Goal: Transaction & Acquisition: Obtain resource

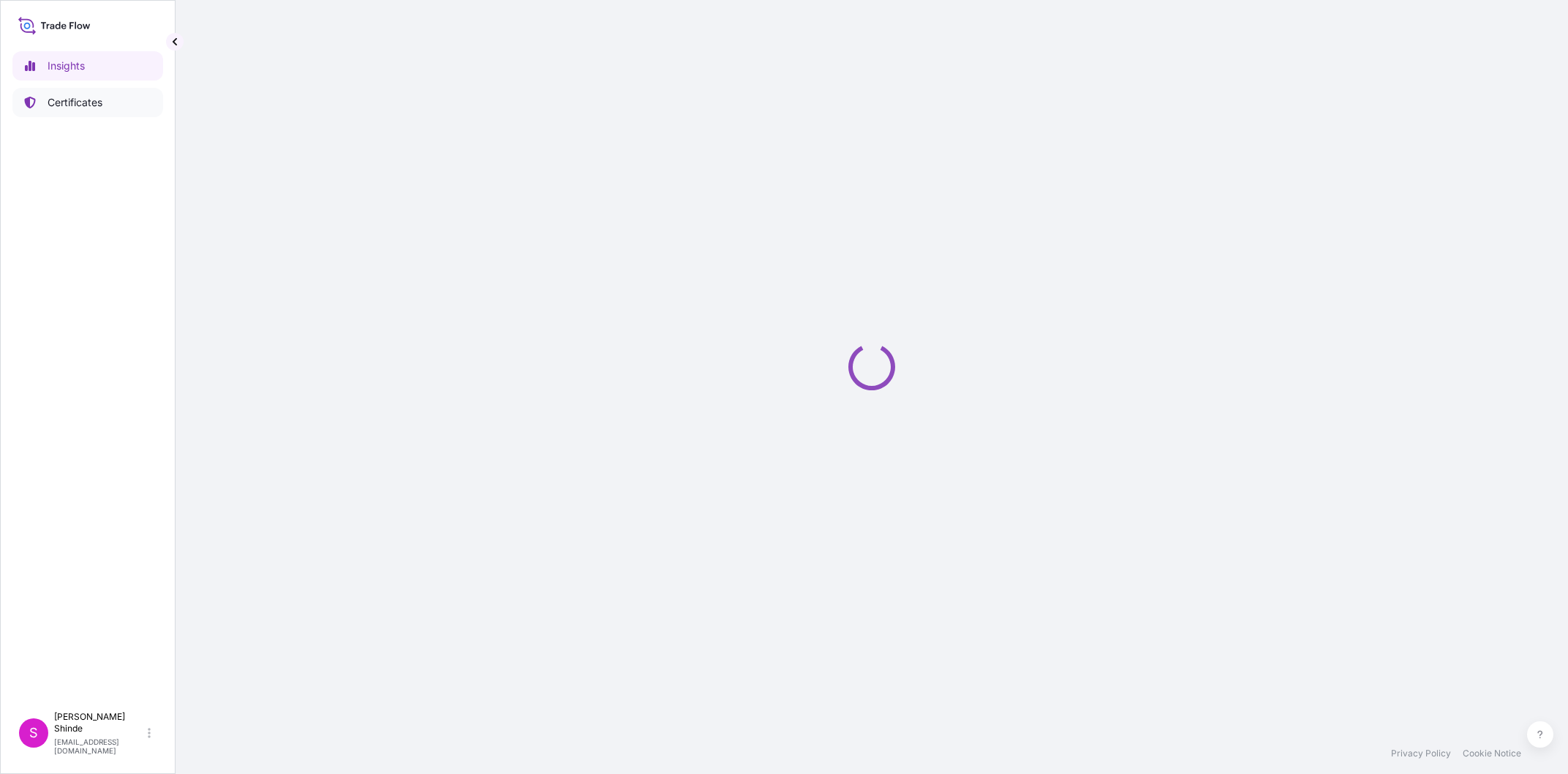
click at [77, 98] on p "Certificates" at bounding box center [74, 102] width 55 height 15
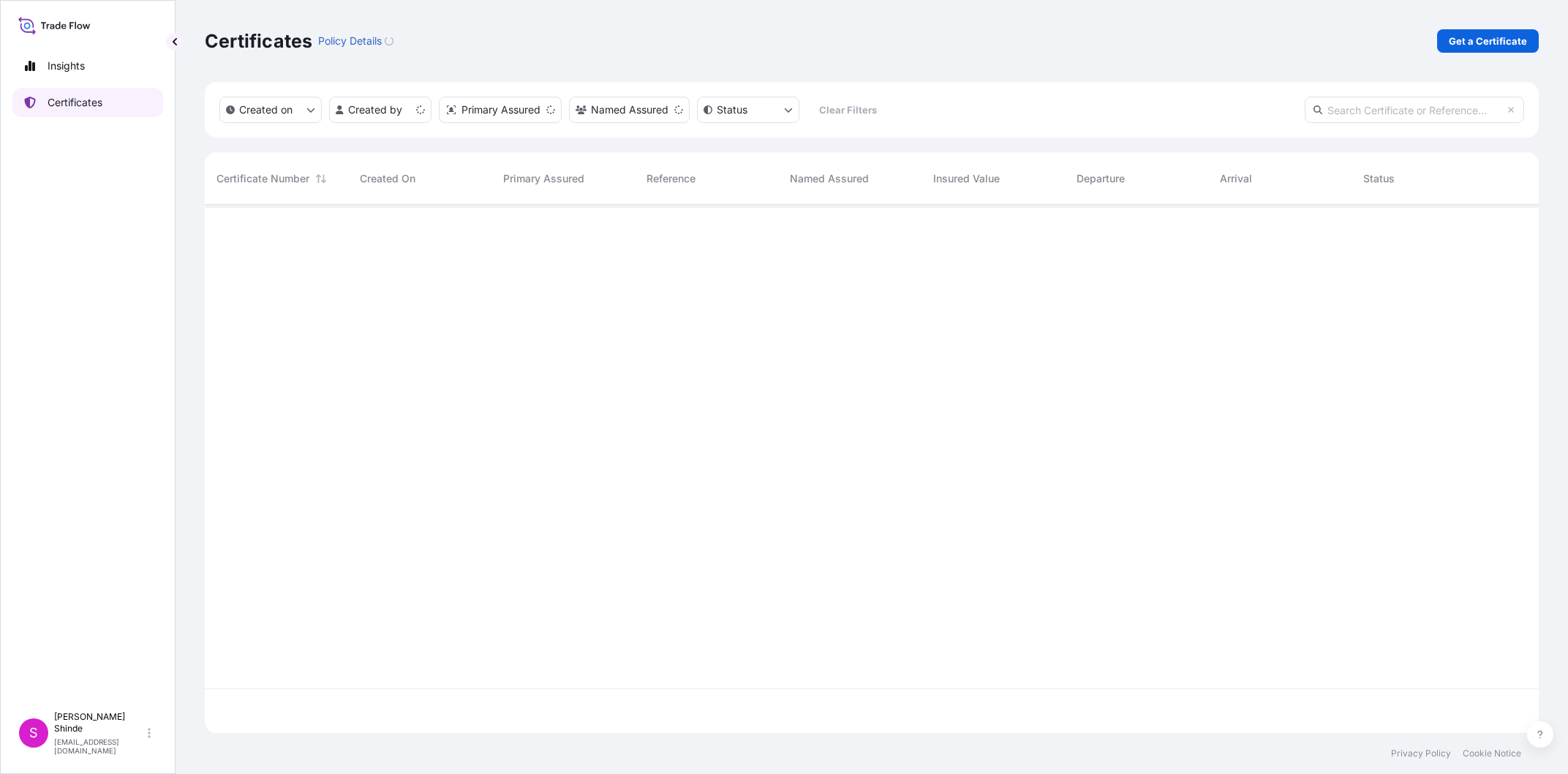
scroll to position [536, 1334]
click at [1475, 46] on p "Get a Certificate" at bounding box center [1487, 40] width 78 height 15
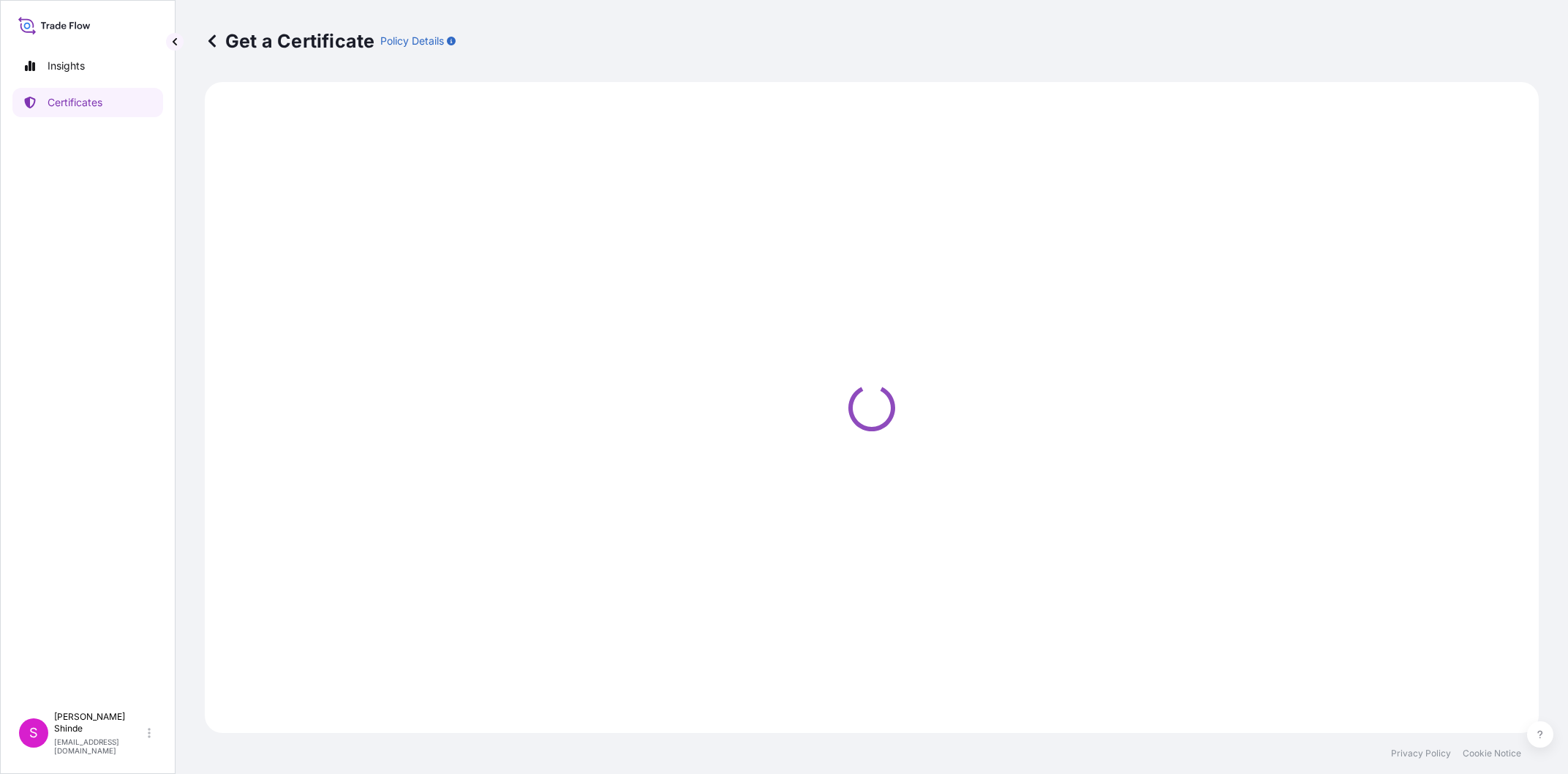
select select "Sea"
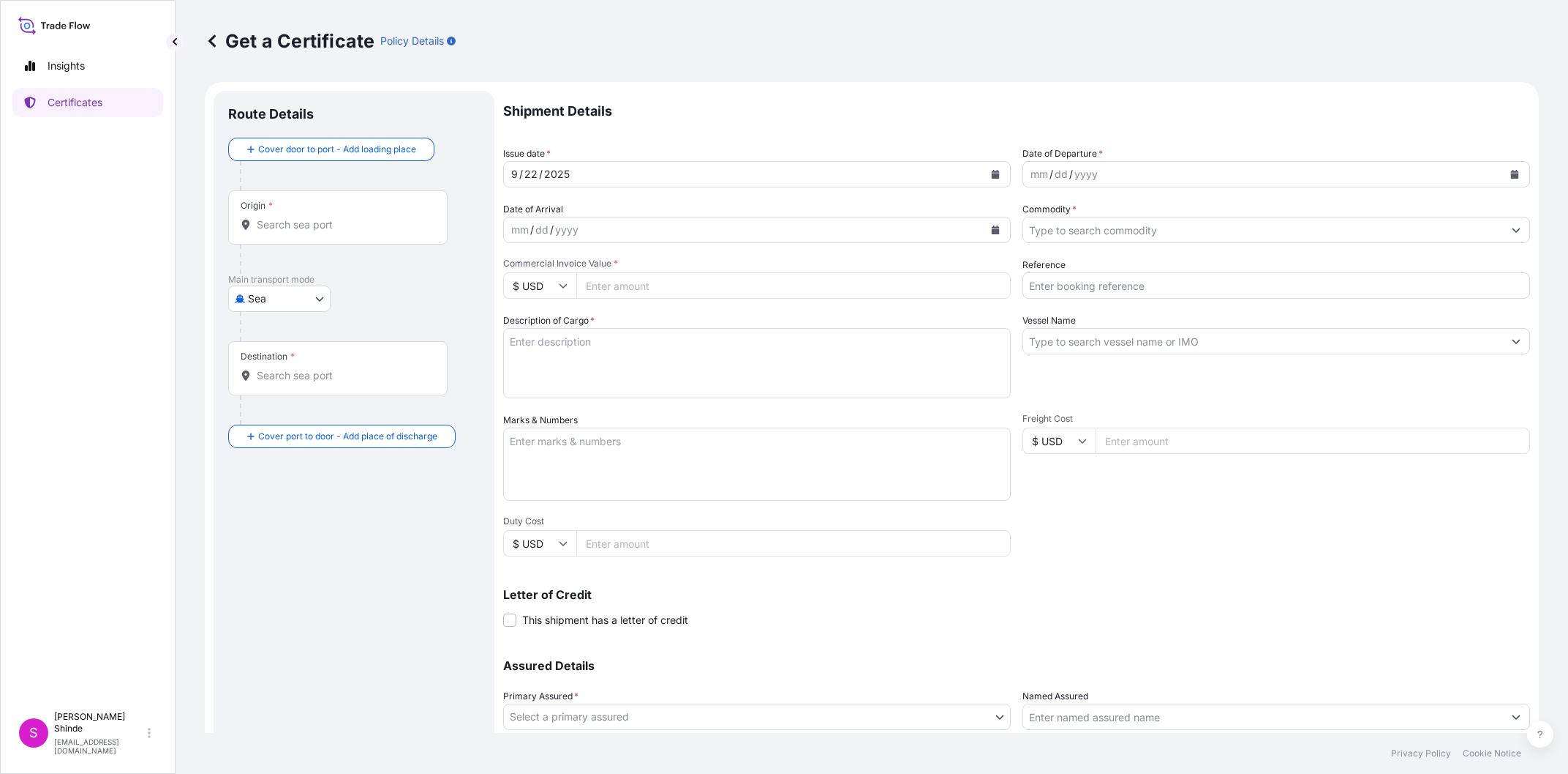
click at [600, 173] on div "[DATE]" at bounding box center [744, 174] width 480 height 26
click at [550, 169] on div "2025" at bounding box center [557, 174] width 29 height 18
click at [558, 175] on div "2025" at bounding box center [557, 174] width 29 height 18
click at [994, 174] on icon "Calendar" at bounding box center [995, 174] width 9 height 9
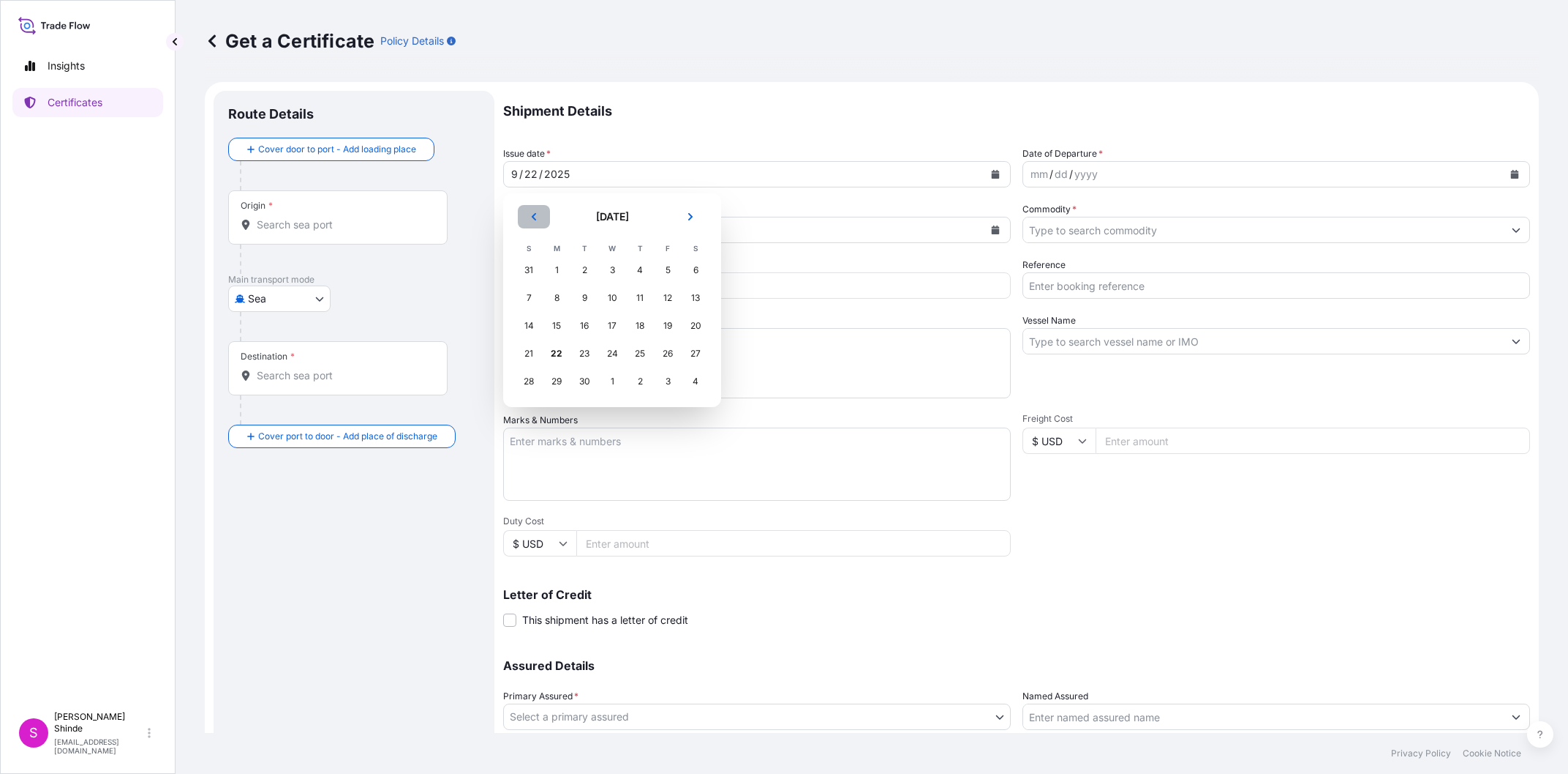
click at [537, 212] on button "Previous" at bounding box center [534, 217] width 33 height 23
click at [640, 380] on div "28" at bounding box center [640, 381] width 26 height 26
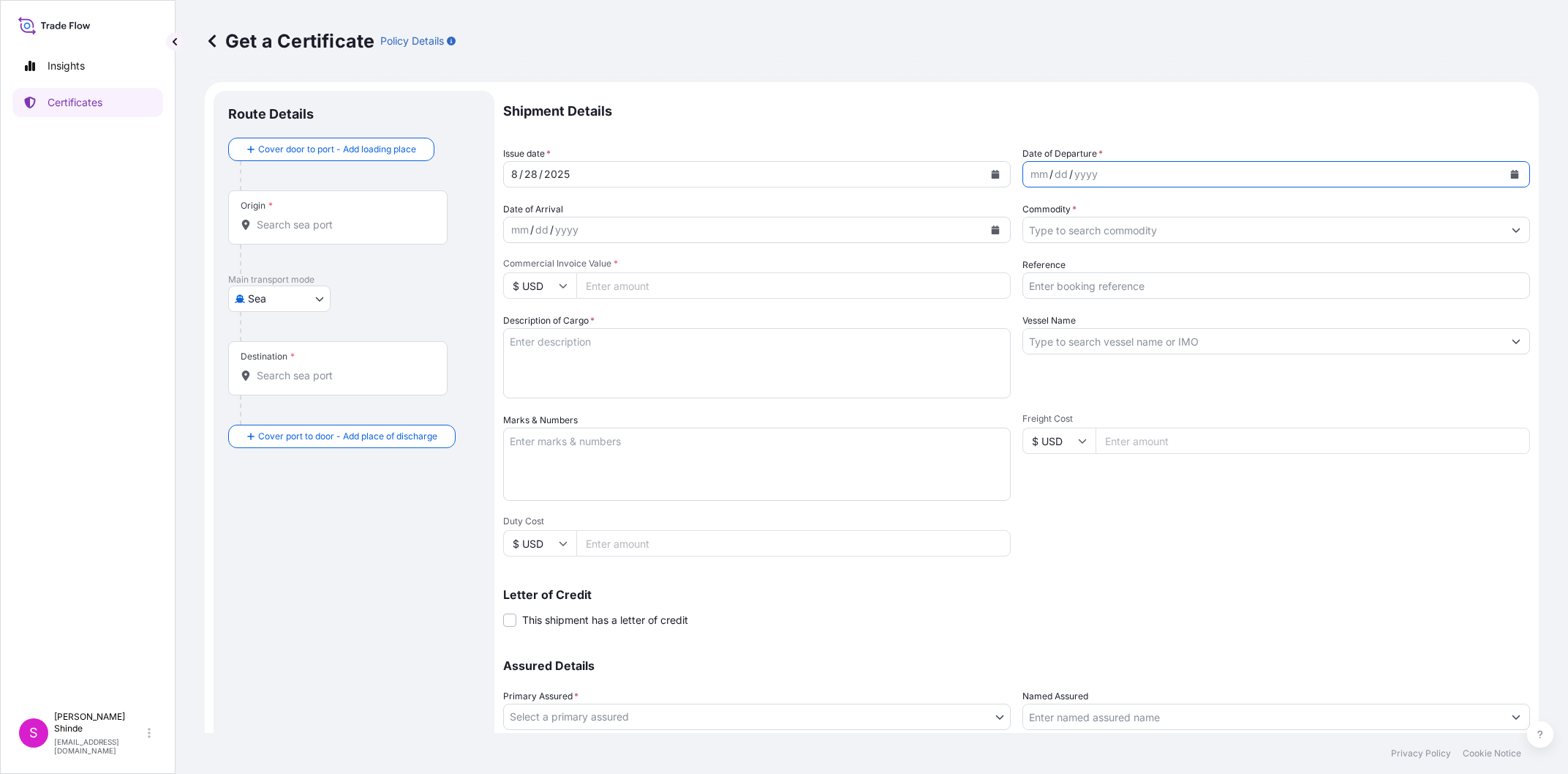
click at [1513, 177] on icon "Calendar" at bounding box center [1515, 174] width 8 height 9
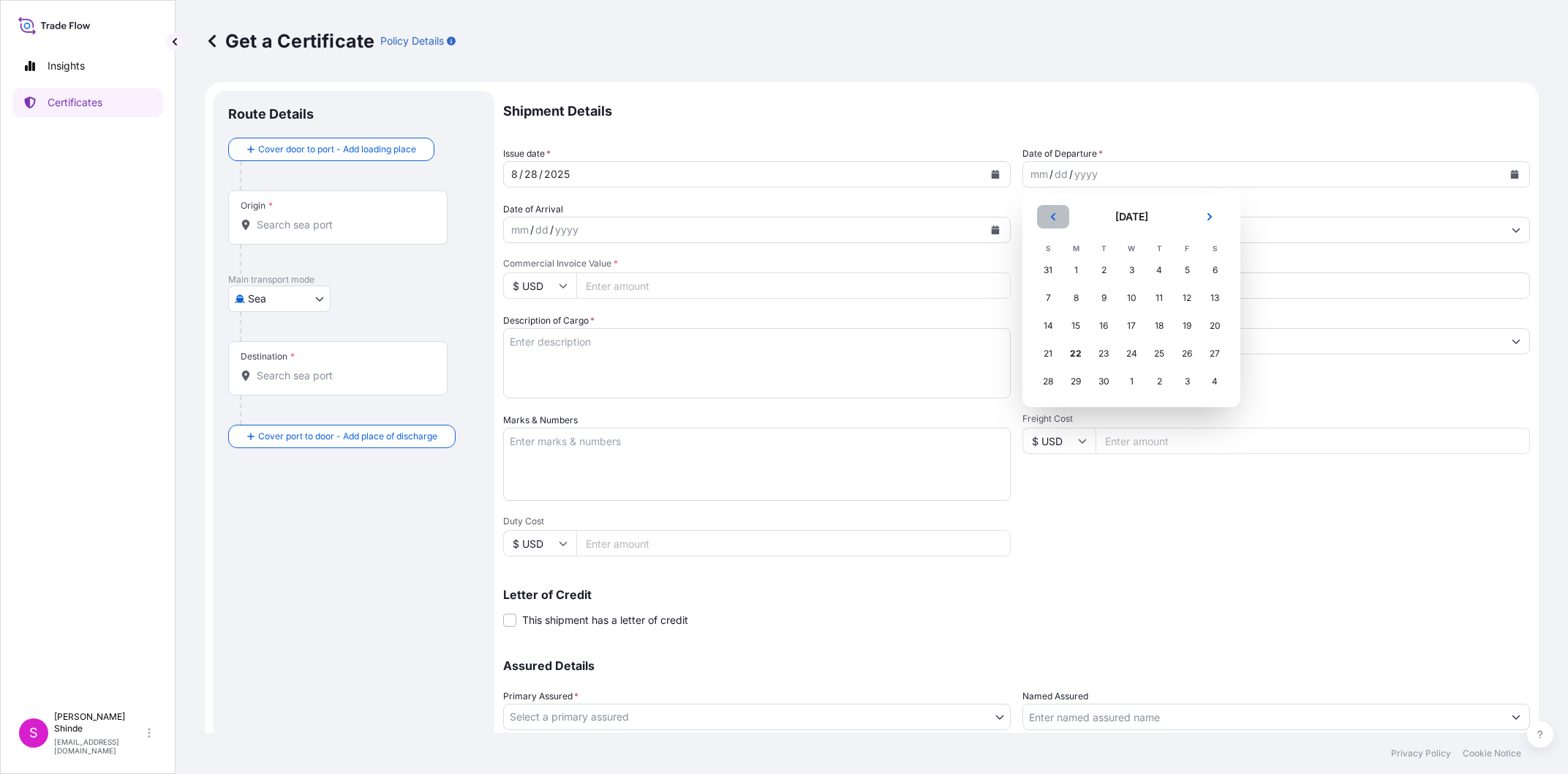
click at [1055, 217] on icon "Previous" at bounding box center [1053, 216] width 9 height 9
click at [1214, 381] on div "30" at bounding box center [1215, 381] width 26 height 26
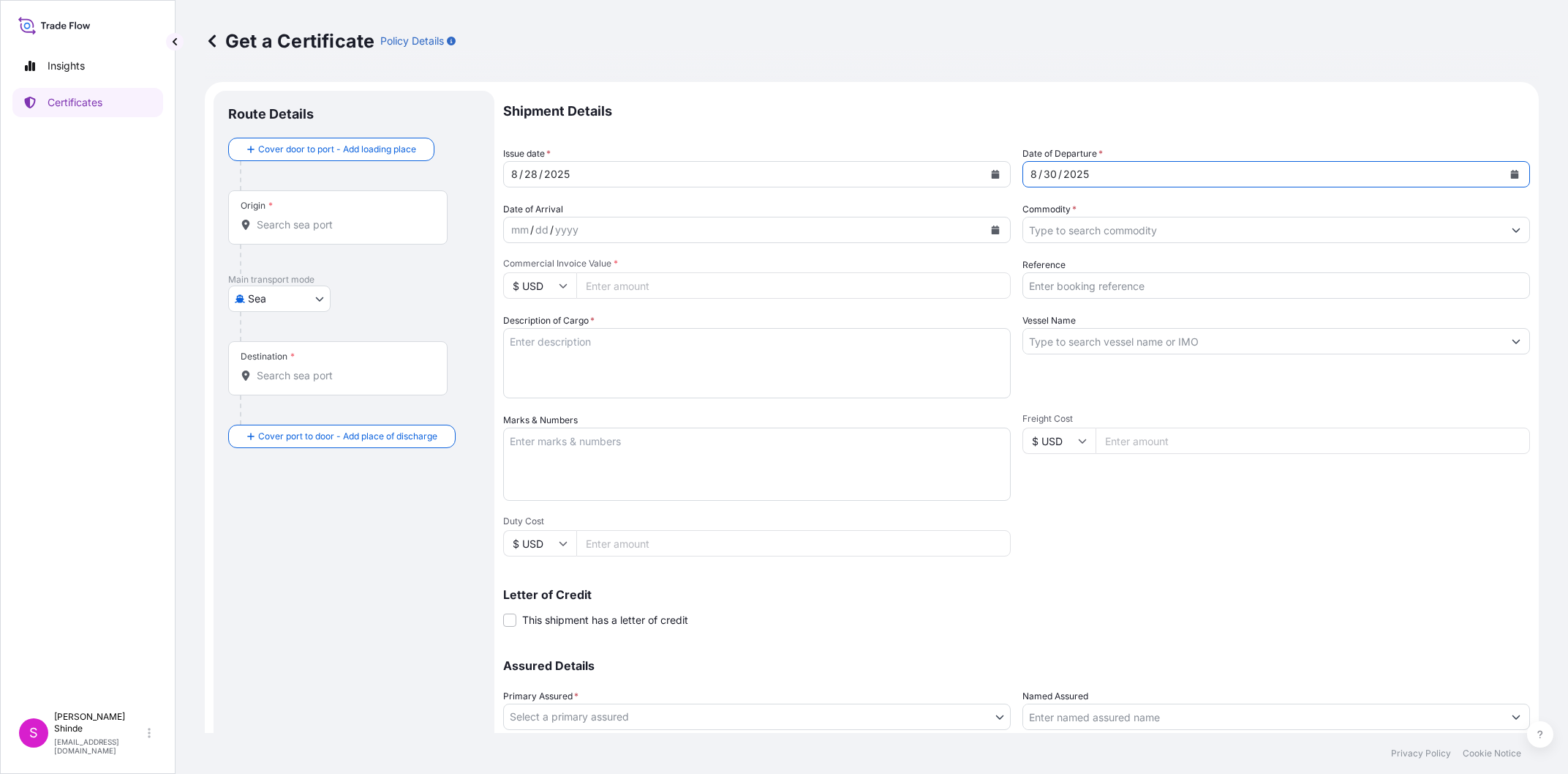
click at [1265, 540] on div "Shipment Details Issue date * [DATE] Date of Departure * [DATE] Date of Arrival…" at bounding box center [1017, 439] width 1027 height 697
click at [1088, 223] on input "Commodity *" at bounding box center [1264, 230] width 480 height 26
paste input "49.50 MT"
type input "49.50 MT"
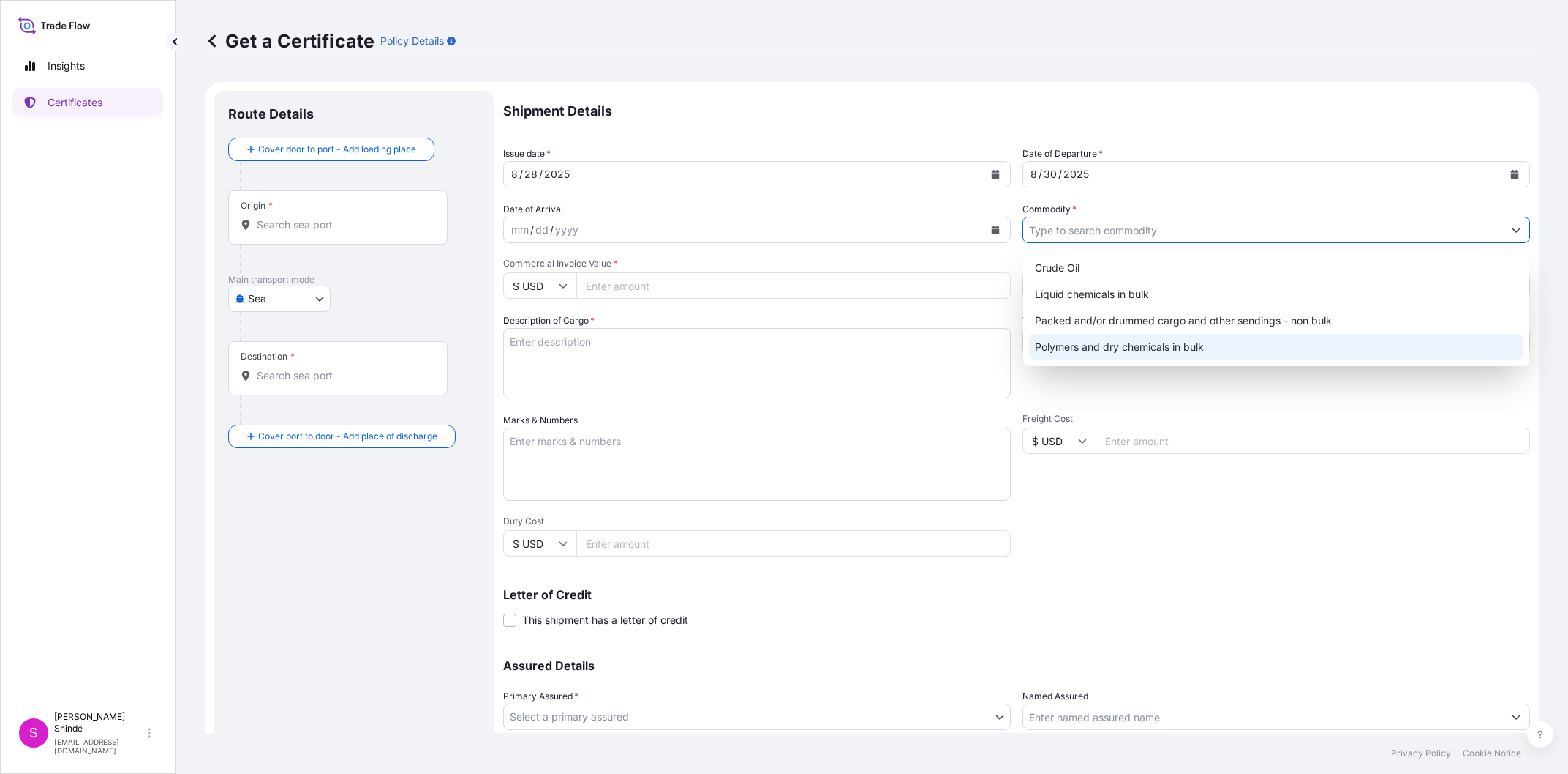
click at [1161, 340] on div "Polymers and dry chemicals in bulk" at bounding box center [1276, 347] width 495 height 26
type input "Polymers and dry chemicals in bulk"
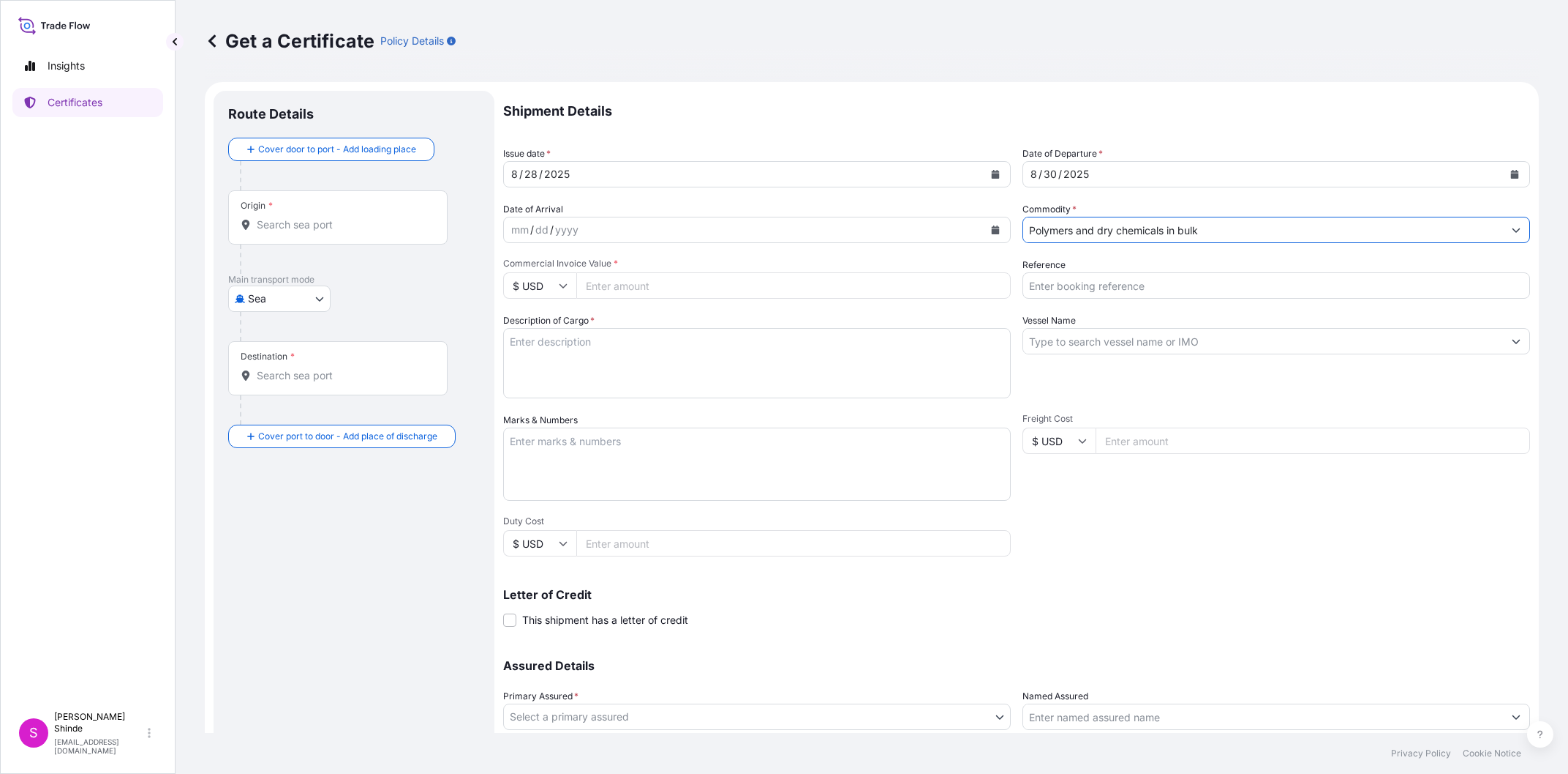
click at [1275, 542] on div "Shipment Details Issue date * [DATE] Date of Departure * [DATE] Date of Arrival…" at bounding box center [1017, 439] width 1027 height 697
click at [1132, 285] on input "Reference" at bounding box center [1277, 285] width 508 height 26
paste input "5013211607"
type input "BIT SO NO: 5013211607"
click at [1118, 340] on input "Vessel Name" at bounding box center [1264, 341] width 480 height 26
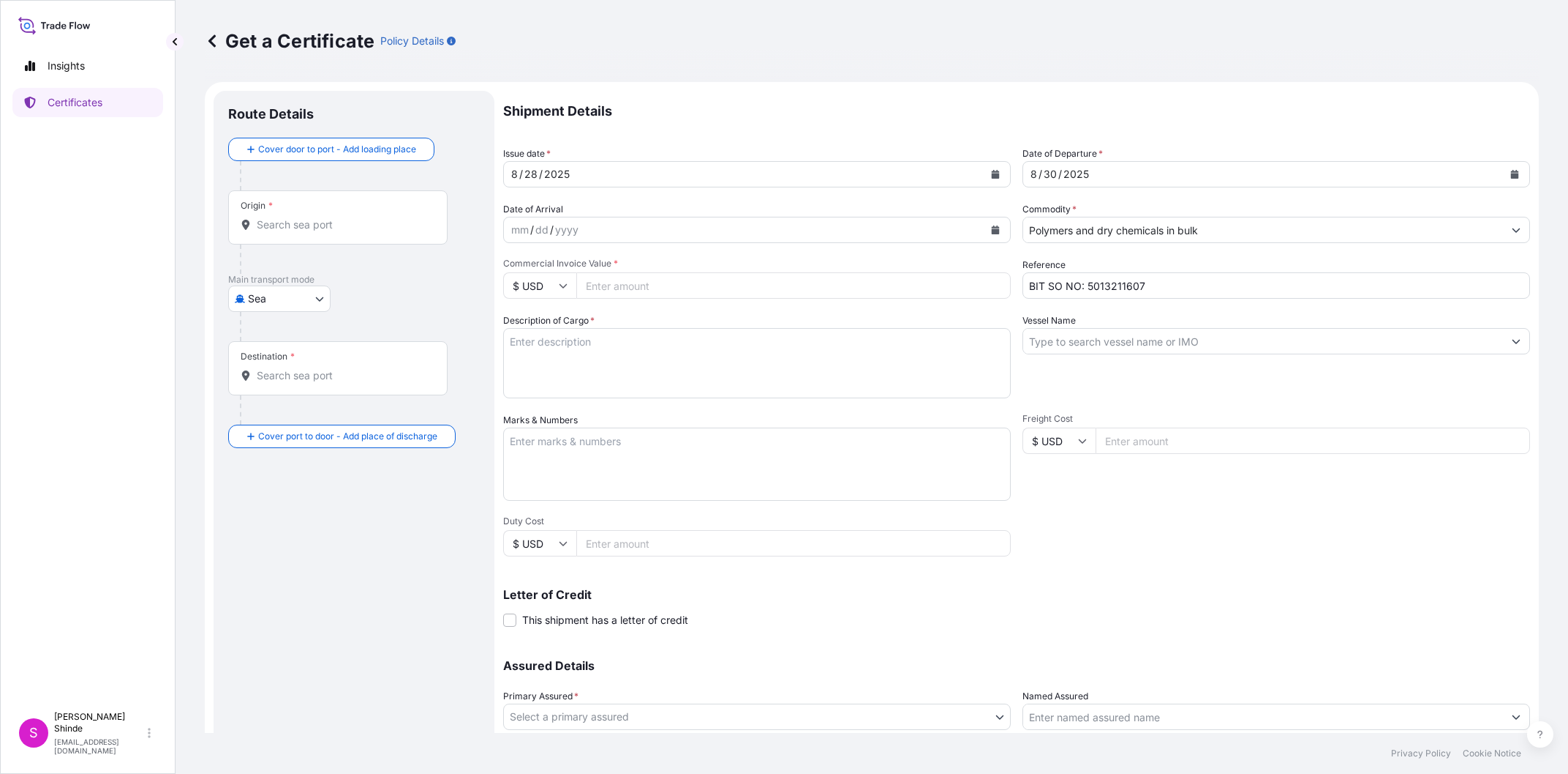
click at [667, 392] on textarea "Description of Cargo *" at bounding box center [757, 363] width 508 height 71
paste textarea "49.50 MT"
click at [776, 364] on textarea "49.50 MT OF" at bounding box center [757, 363] width 508 height 71
paste textarea "HDPE PURELL GA7760"
click at [849, 344] on textarea "49.50 MT OF HDPE PURELL GA7760" at bounding box center [757, 363] width 508 height 71
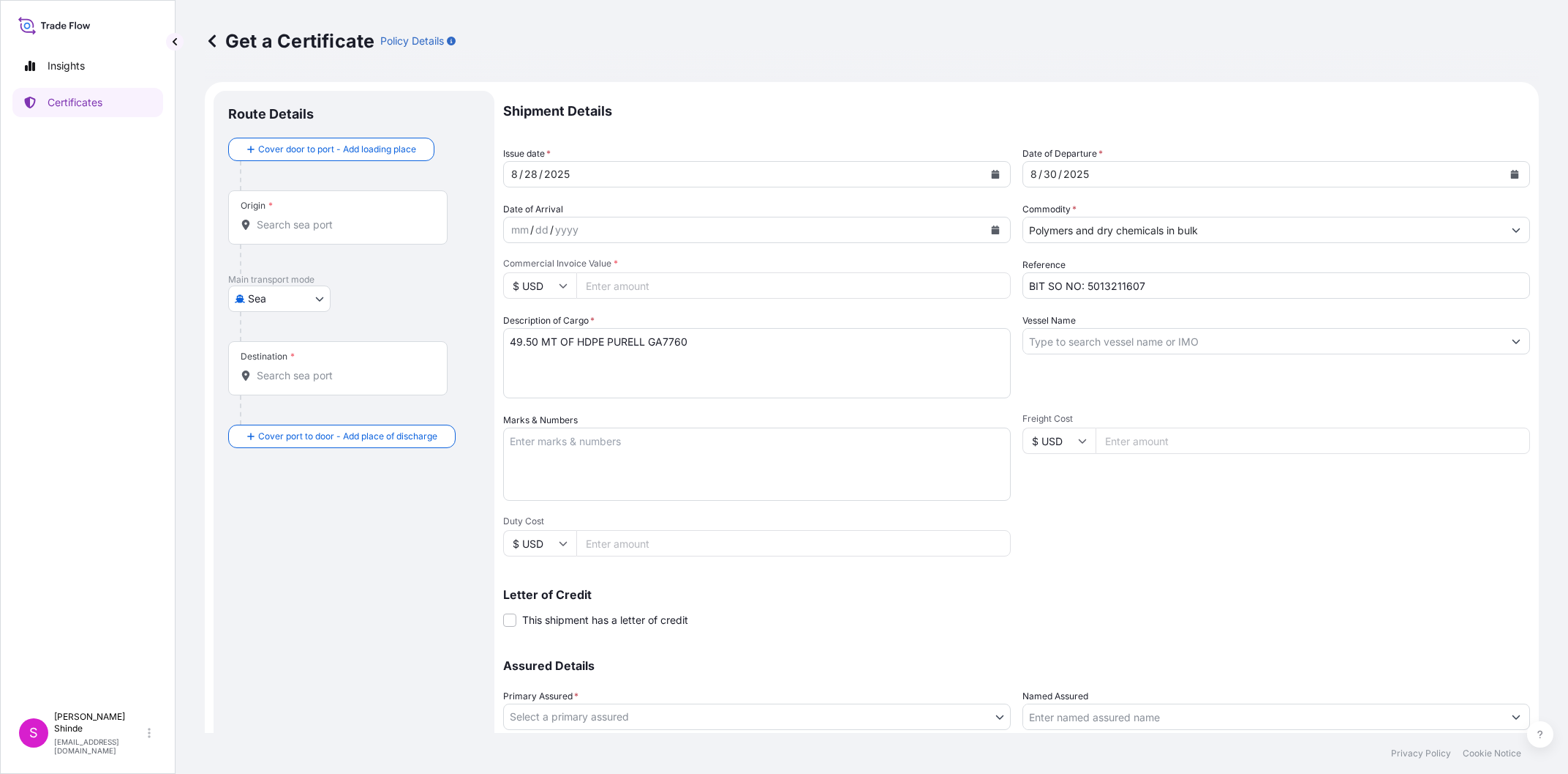
click at [739, 374] on textarea "49.50 MT OF HDPE PURELL GA7760" at bounding box center [757, 363] width 508 height 71
paste textarea "AS PER SALE CONTARCT NO: 5013211607 DATED [DATE]"
type textarea "49.50 MT OF HDPE PURELL GA7760 AS PER SALE CONTARCT NO: 5013211607 DATED [DATE]"
click at [1238, 349] on input "Vessel Name" at bounding box center [1264, 341] width 480 height 26
click at [1092, 351] on input "Vessel Name" at bounding box center [1264, 341] width 480 height 26
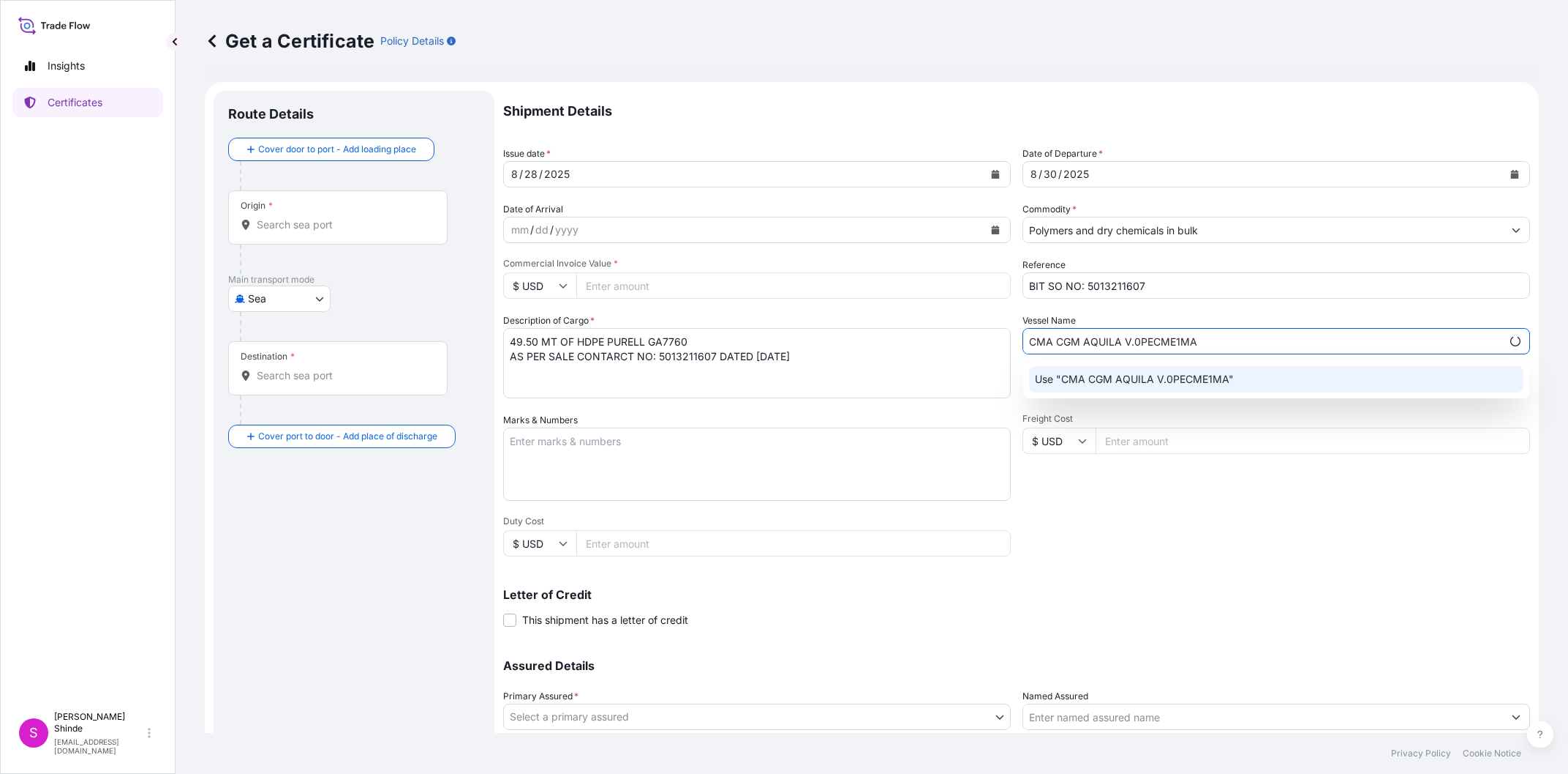
type input "CMA CGM AQUILA V.0PECME1MA"
click at [1237, 558] on div "Shipment Details Issue date * [DATE] Date of Departure * [DATE] Date of Arrival…" at bounding box center [1017, 439] width 1027 height 697
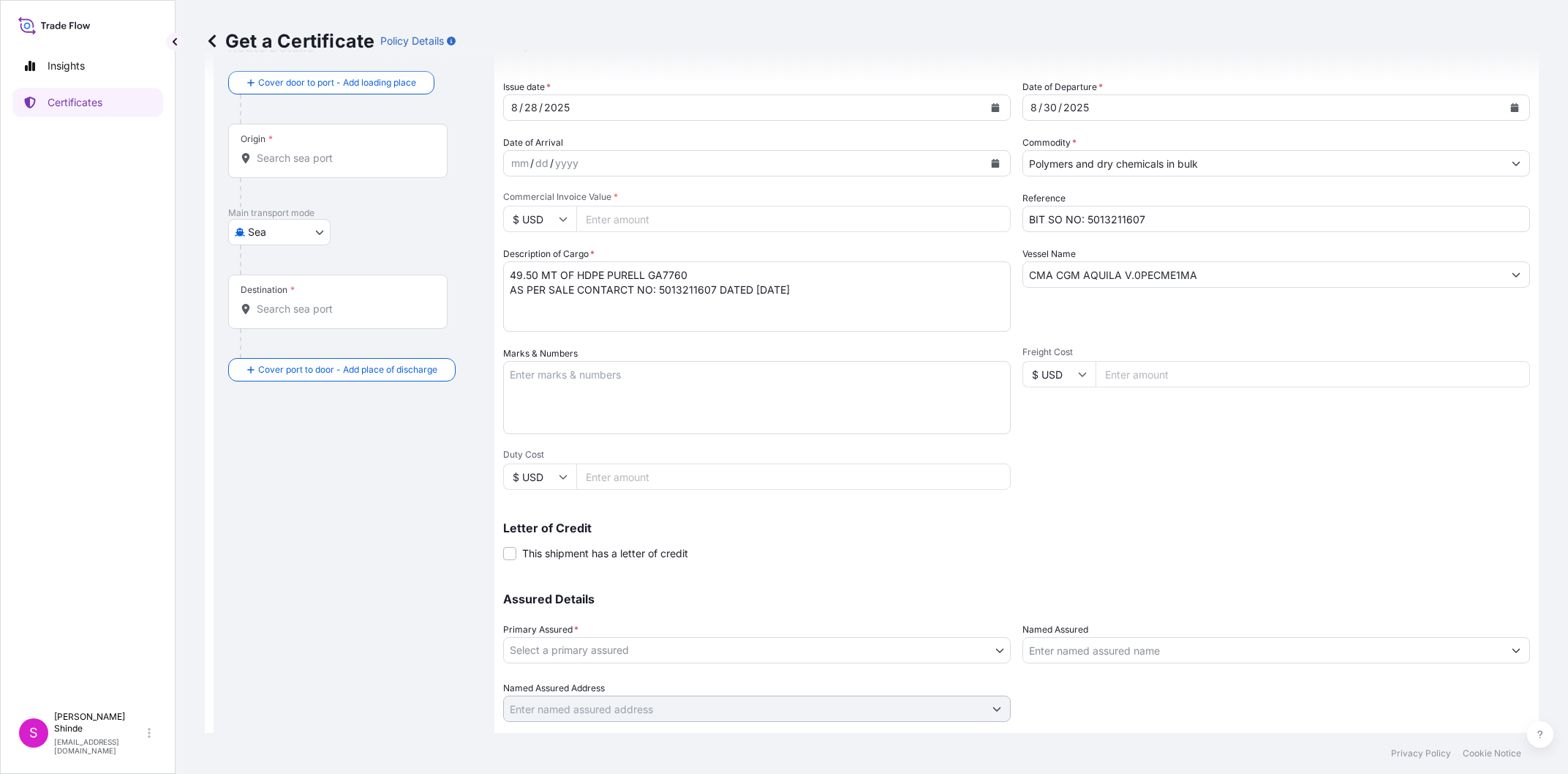
scroll to position [96, 0]
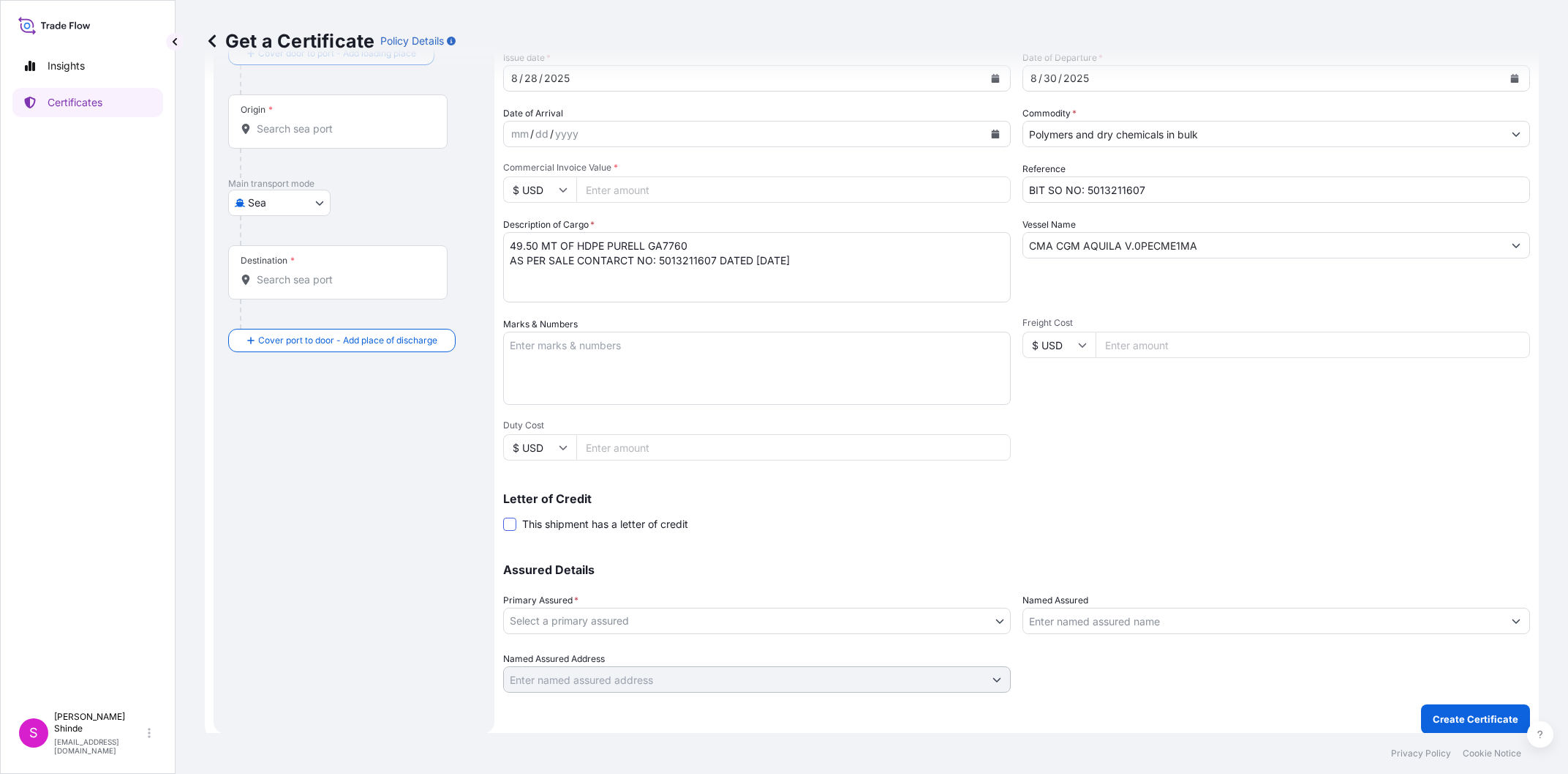
click at [516, 526] on span at bounding box center [510, 524] width 13 height 13
click at [503, 516] on input "This shipment has a letter of credit" at bounding box center [503, 516] width 0 height 0
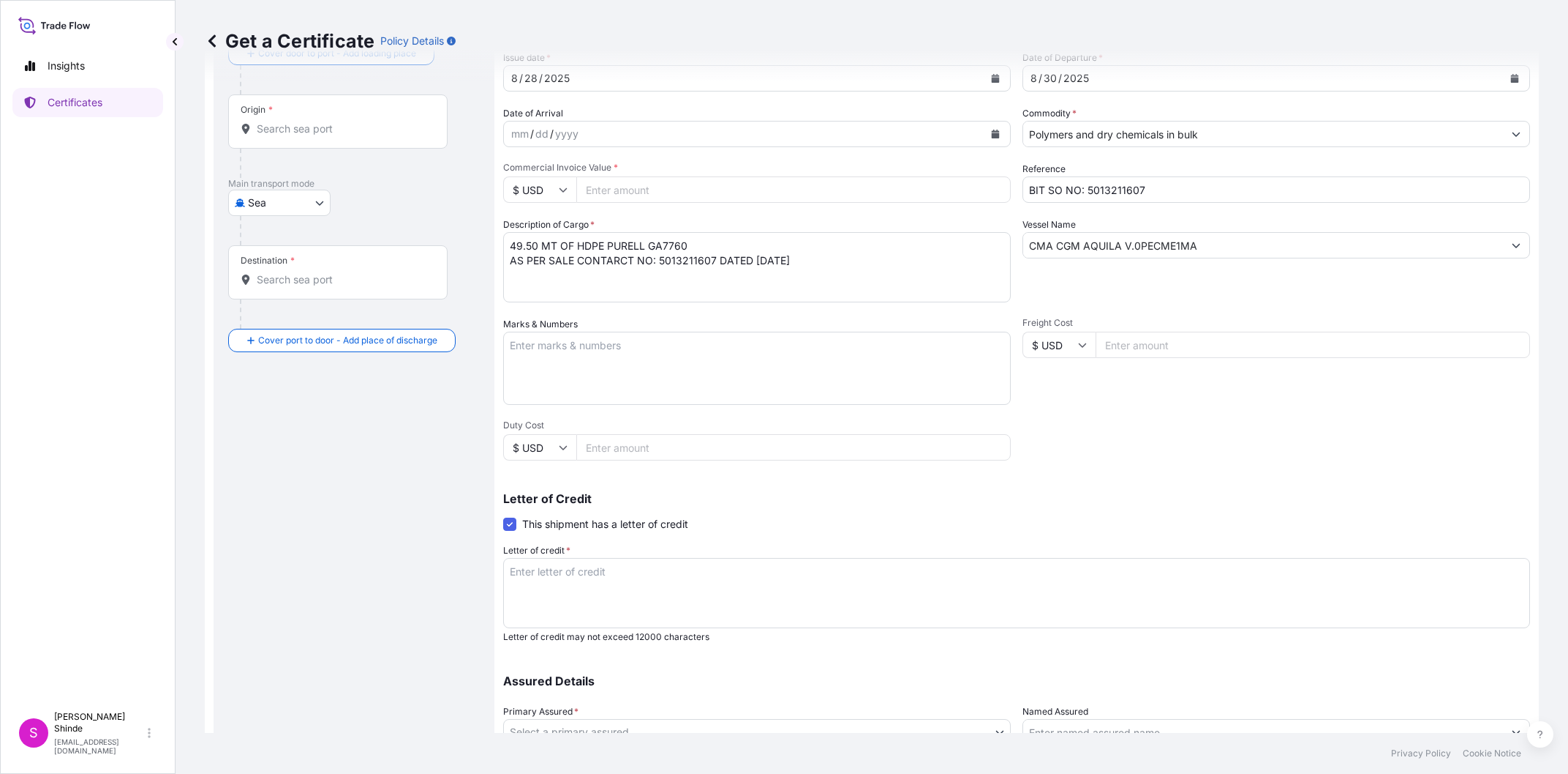
click at [1270, 488] on div "Letter of Credit This shipment has a letter of credit Letter of credit * Letter…" at bounding box center [1017, 559] width 1027 height 167
click at [1161, 348] on input "Freight Cost" at bounding box center [1312, 345] width 434 height 26
click at [1162, 417] on div "Shipment Details Issue date * [DATE] Date of Departure * [DATE] Date of Arrival…" at bounding box center [1017, 399] width 1027 height 809
click at [630, 179] on input "Commercial Invoice Value *" at bounding box center [793, 190] width 434 height 26
type input "94050"
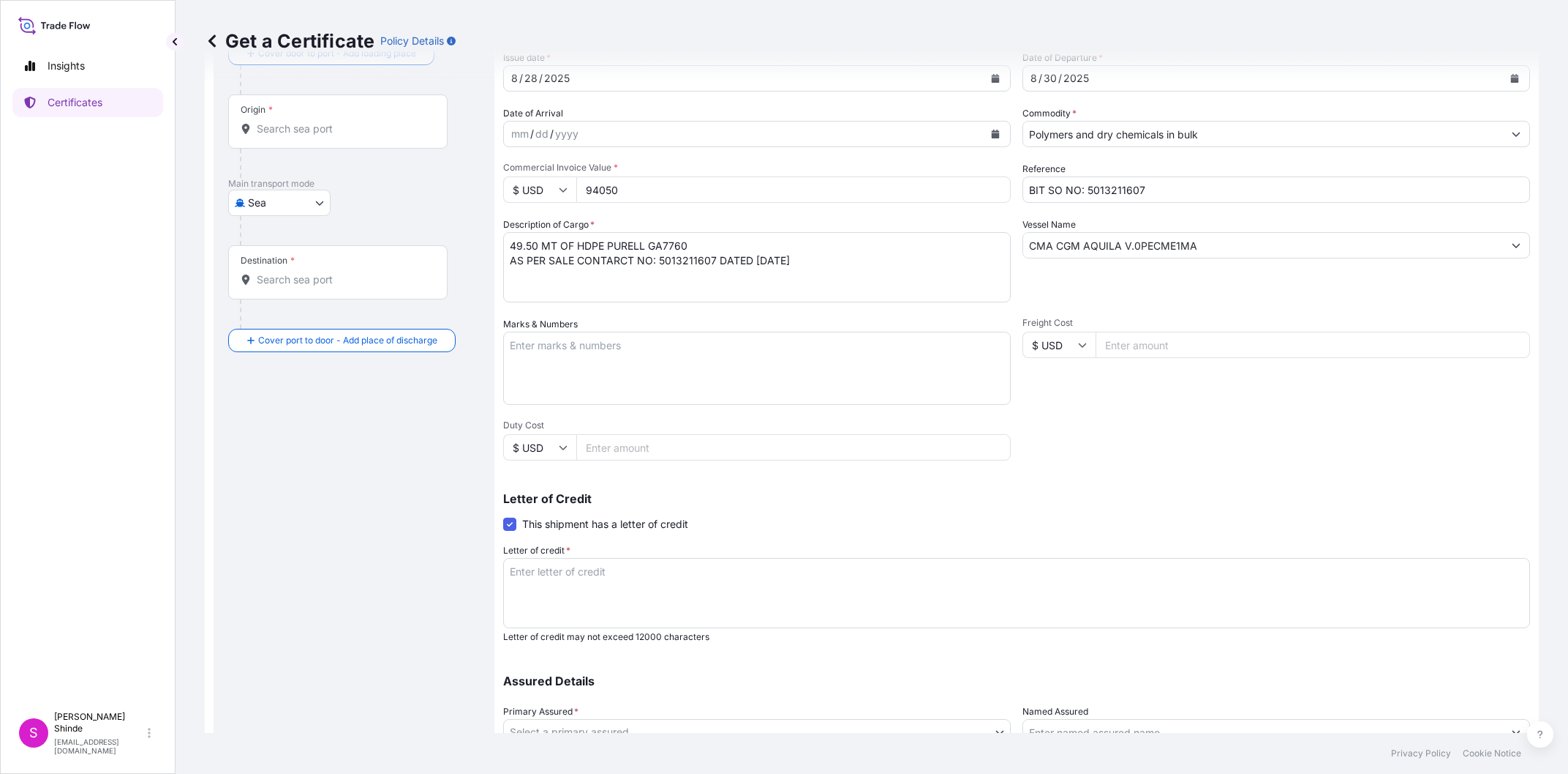
click at [1128, 503] on p "Letter of Credit" at bounding box center [1017, 498] width 1027 height 12
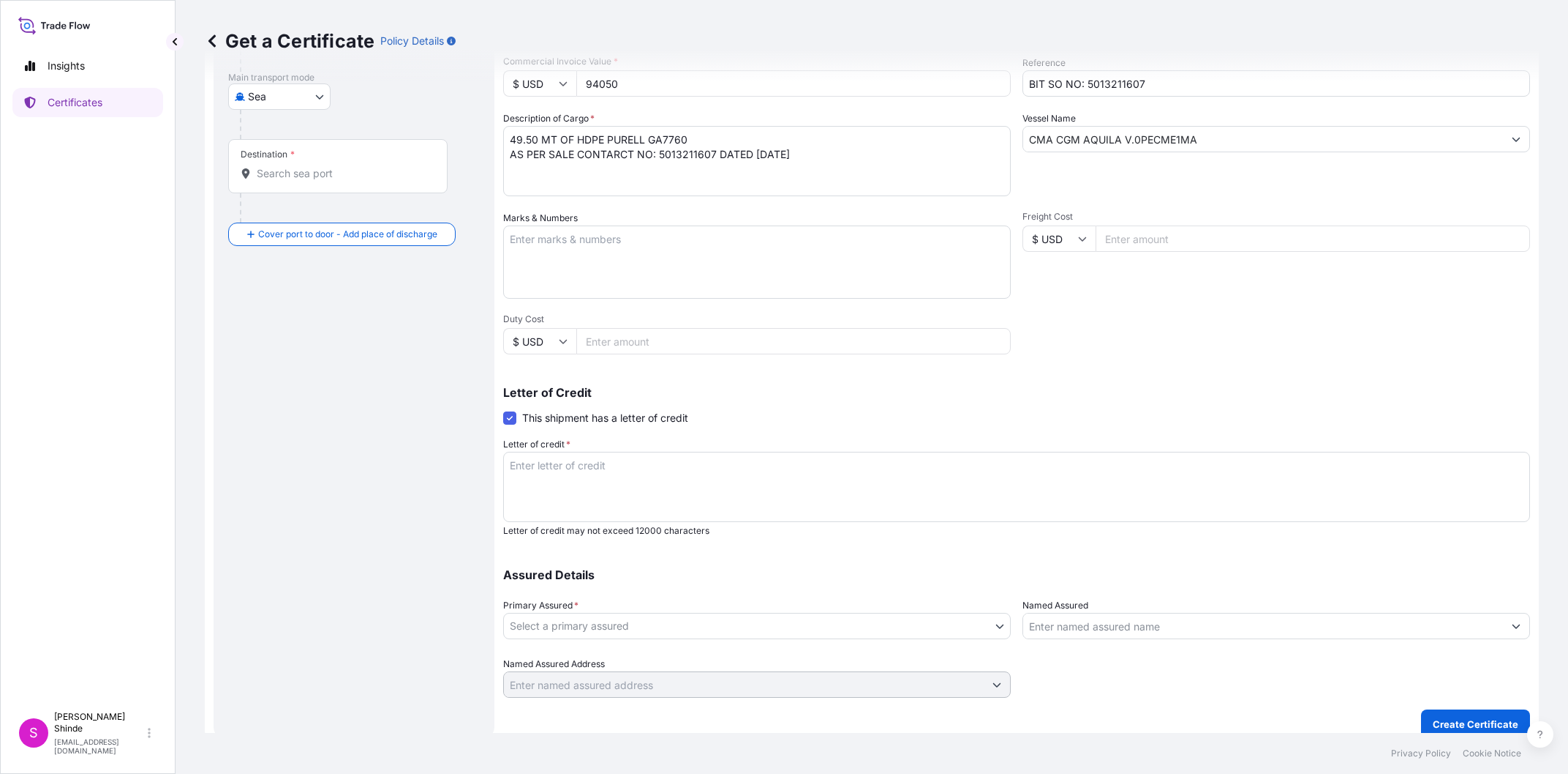
scroll to position [207, 0]
click at [784, 451] on textarea "Letter of credit *" at bounding box center [1017, 481] width 1027 height 71
paste textarea "MARINE INSURANCE"
click at [805, 471] on textarea "MARINE INSURANCE" at bounding box center [1017, 481] width 1027 height 71
paste textarea "CERTIFICATE"
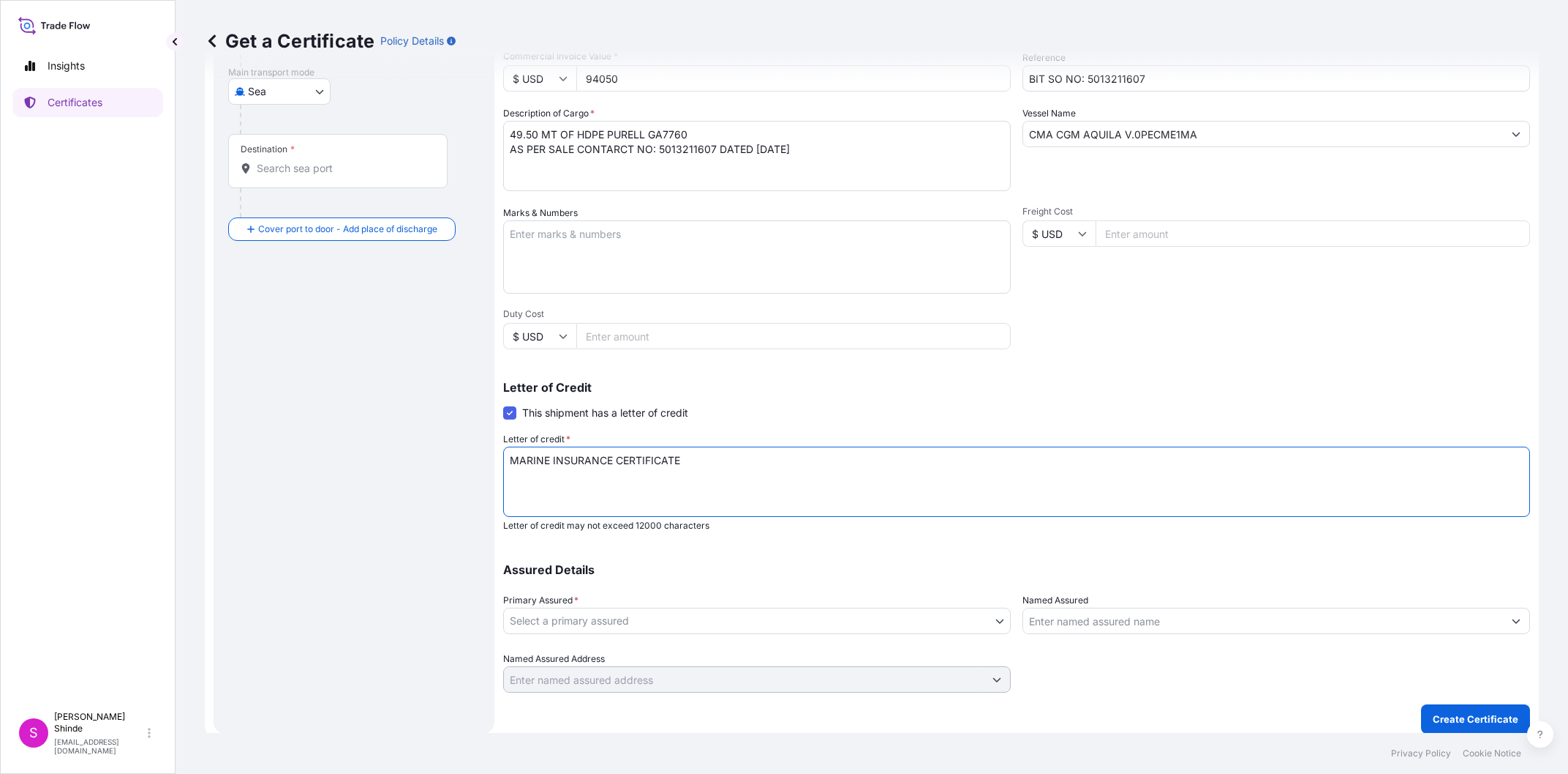
click at [807, 470] on textarea "MARINE INSURANCE CERTIFICATE" at bounding box center [1017, 481] width 1027 height 71
paste textarea "MADE TO ORDER"
click at [846, 471] on textarea "MARINE INSURANCE CERTIFICATE MADE TO ORDER" at bounding box center [1017, 481] width 1027 height 71
paste textarea "COVERING INSTITUTE CARGO CLAUSE (A),WITH EXTENDED COVER FOR TRANSSHIPMENT RISKS…"
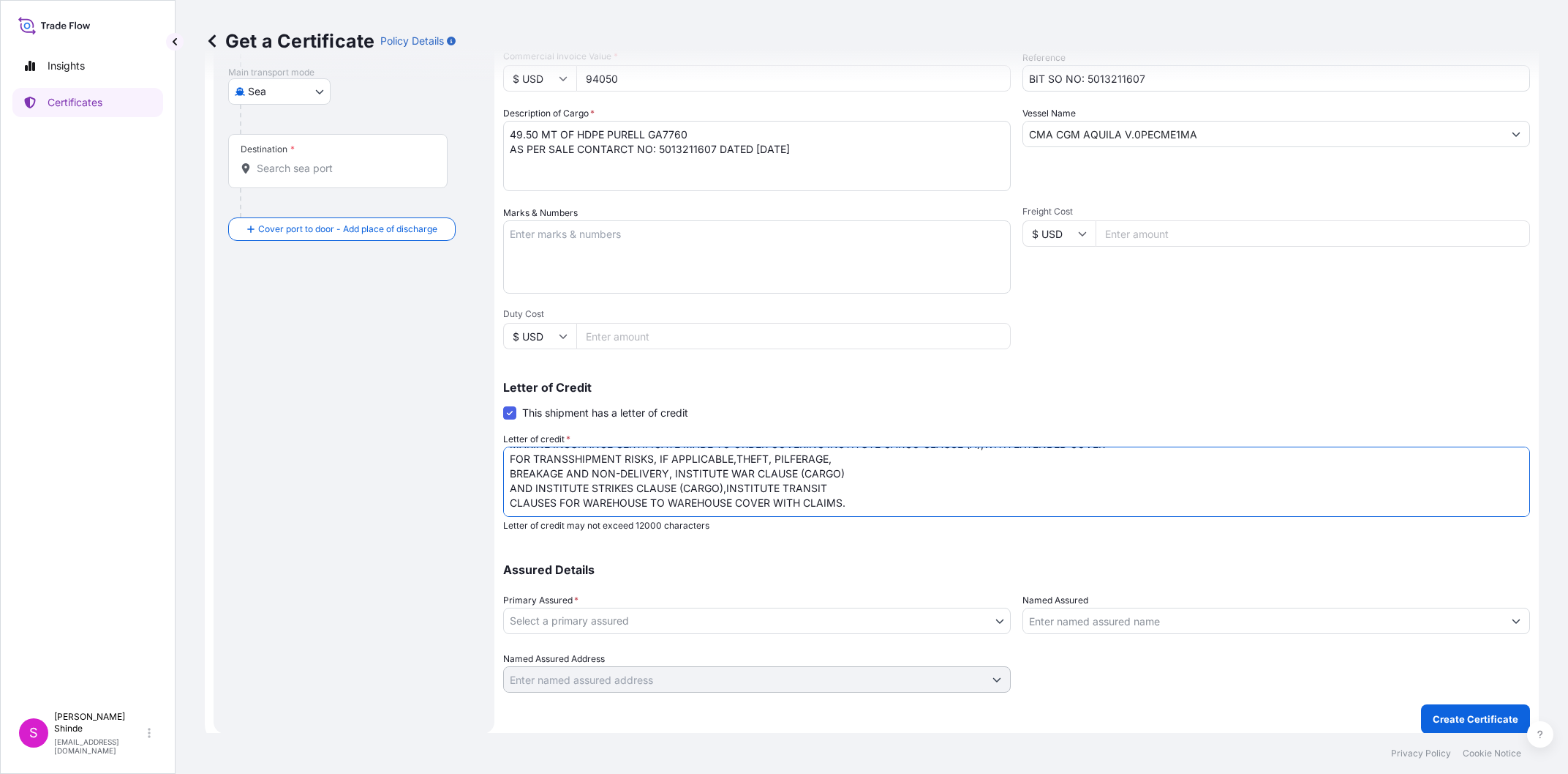
scroll to position [0, 0]
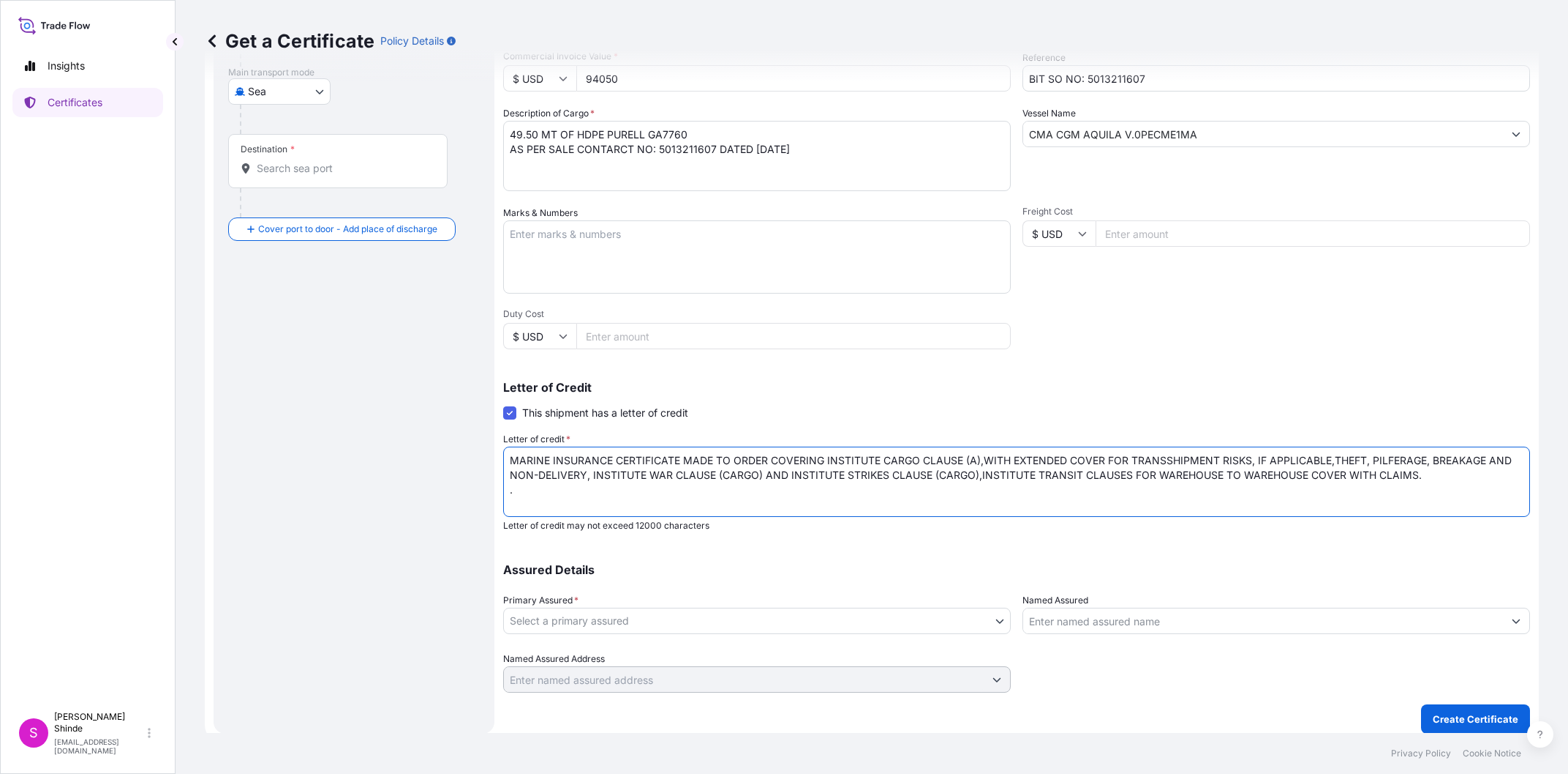
type textarea "MARINE INSURANCE CERTIFICATE MADE TO ORDER COVERING INSTITUTE CARGO CLAUSE (A),…"
click at [816, 629] on body "Insights Certificates S [PERSON_NAME] [EMAIL_ADDRESS][DOMAIN_NAME] Get a Certif…" at bounding box center [784, 387] width 1568 height 774
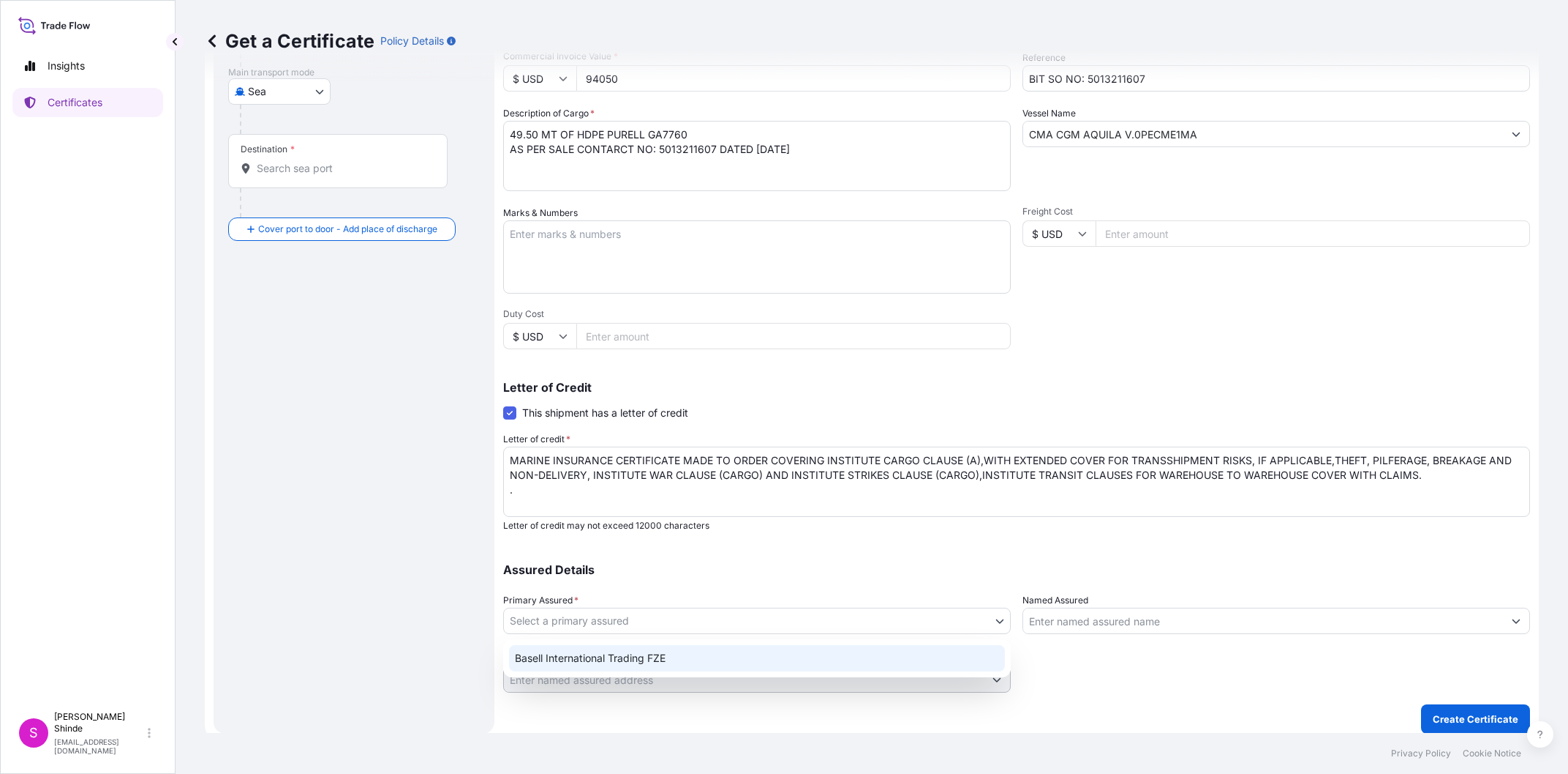
click at [722, 655] on div "Basell International Trading FZE" at bounding box center [757, 658] width 496 height 26
select select "32039"
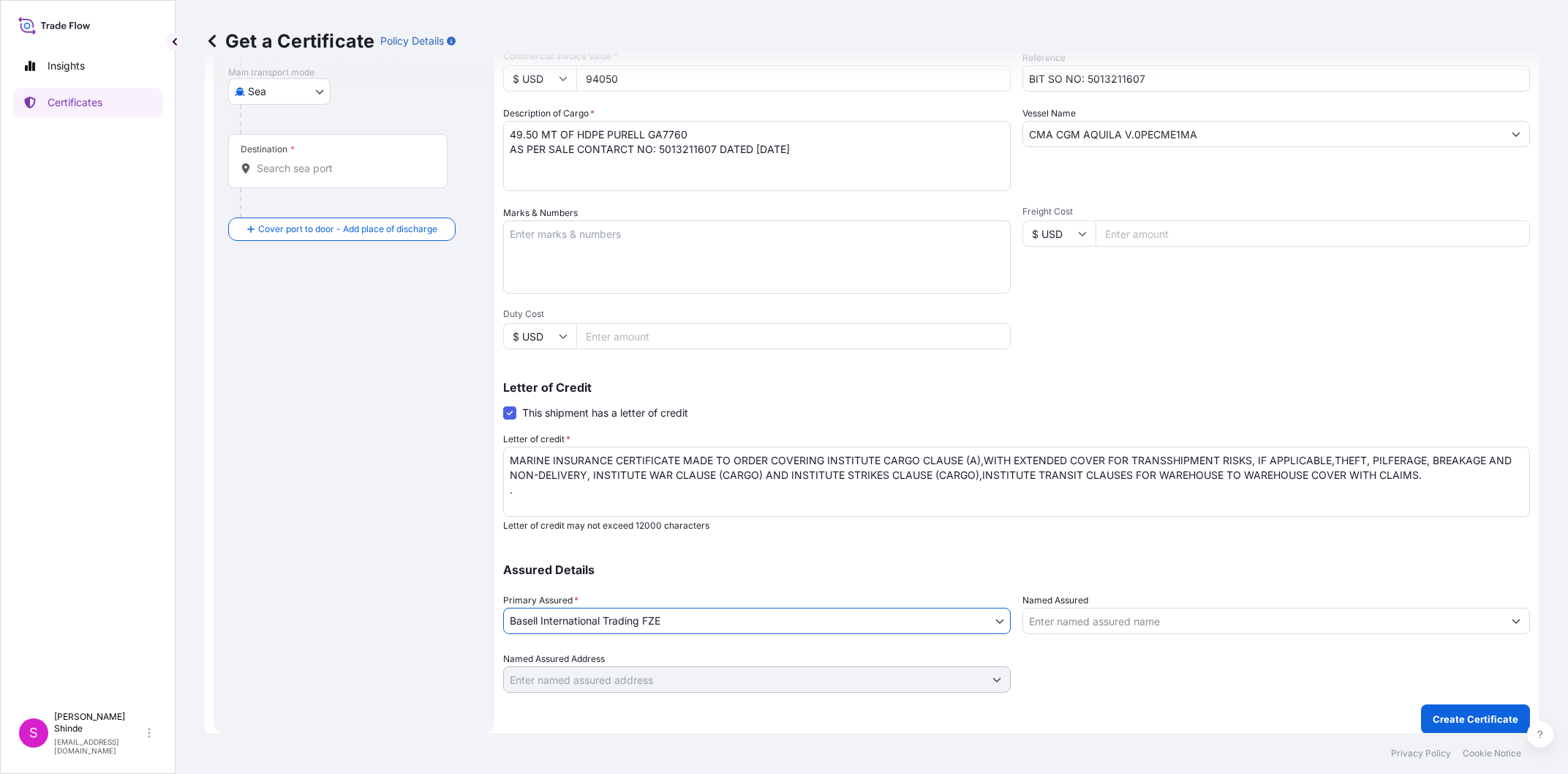
click at [1207, 679] on div at bounding box center [1277, 672] width 508 height 41
click at [737, 504] on textarea "MARINE INSURANCE CERTIFICATE MADE TO ORDER COVERING INSTITUTE CARGO CLAUSE (A),…" at bounding box center [1017, 481] width 1027 height 71
paste textarea "PORT OF LOADING: PORT OF DISCHARGE: . VESSEL AND VOYAGE NO: . NO OF ORIGINALS: …"
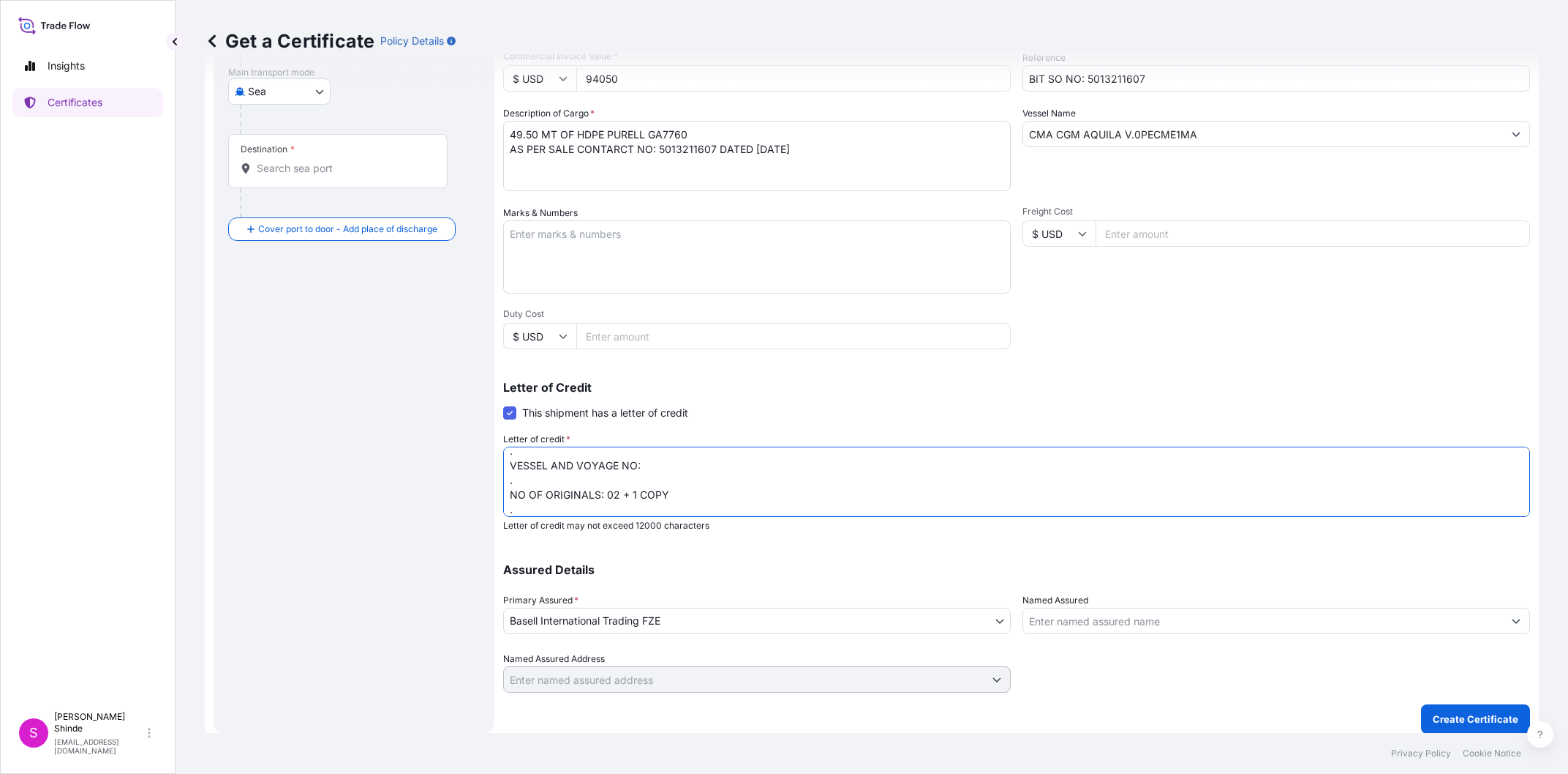
scroll to position [64, 0]
drag, startPoint x: 1219, startPoint y: 134, endPoint x: 897, endPoint y: 121, distance: 322.3
click at [1024, 121] on input "CMA CGM AQUILA V.0PECME1MA" at bounding box center [1264, 134] width 480 height 26
click at [667, 497] on textarea "MARINE INSURANCE CERTIFICATE MADE TO ORDER COVERING INSTITUTE CARGO CLAUSE (A),…" at bounding box center [1017, 481] width 1027 height 71
click at [685, 479] on textarea "MARINE INSURANCE CERTIFICATE MADE TO ORDER COVERING INSTITUTE CARGO CLAUSE (A),…" at bounding box center [1017, 481] width 1027 height 71
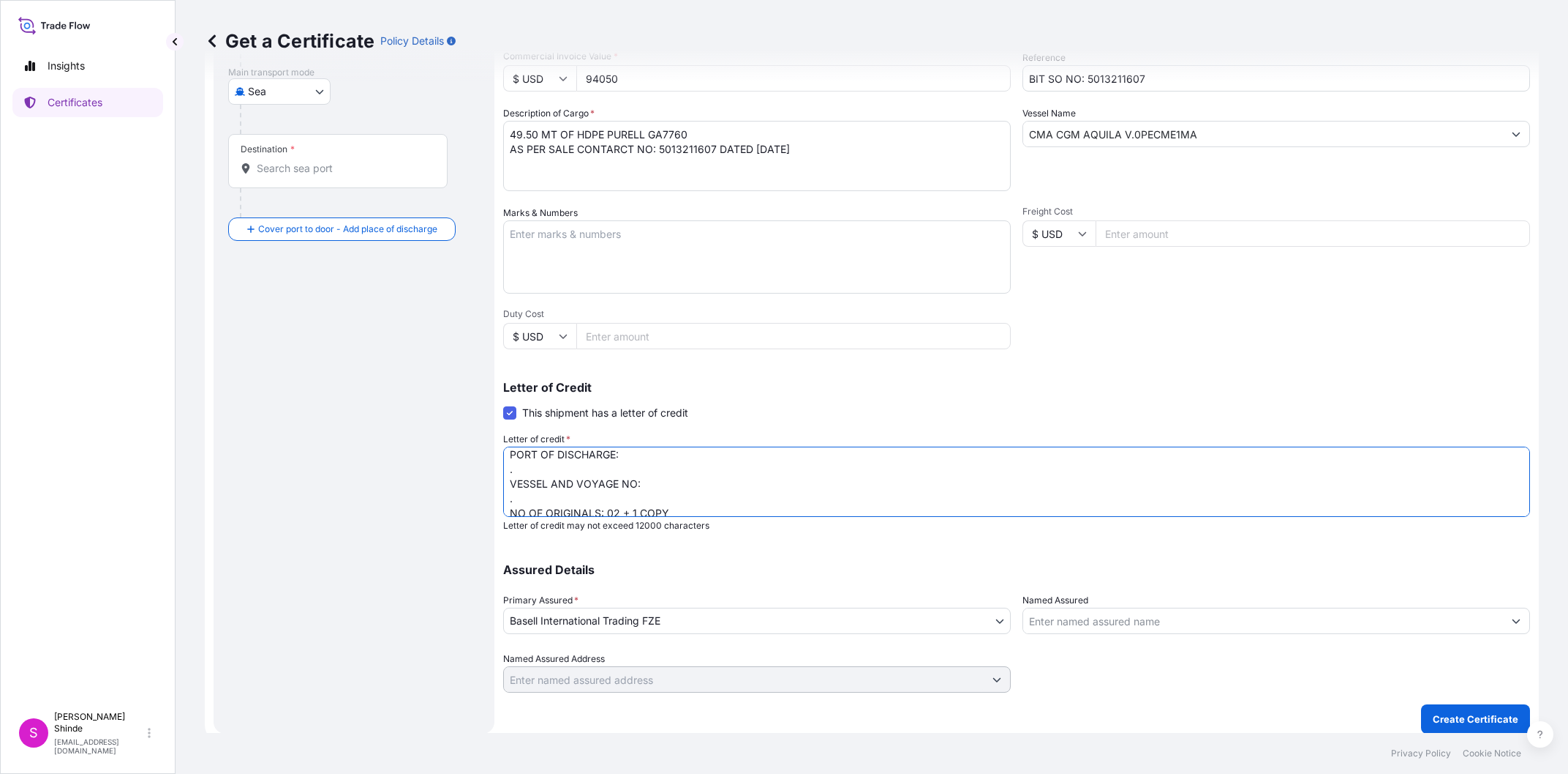
paste textarea "CMA CGM AQUILA V.0PECME1MA"
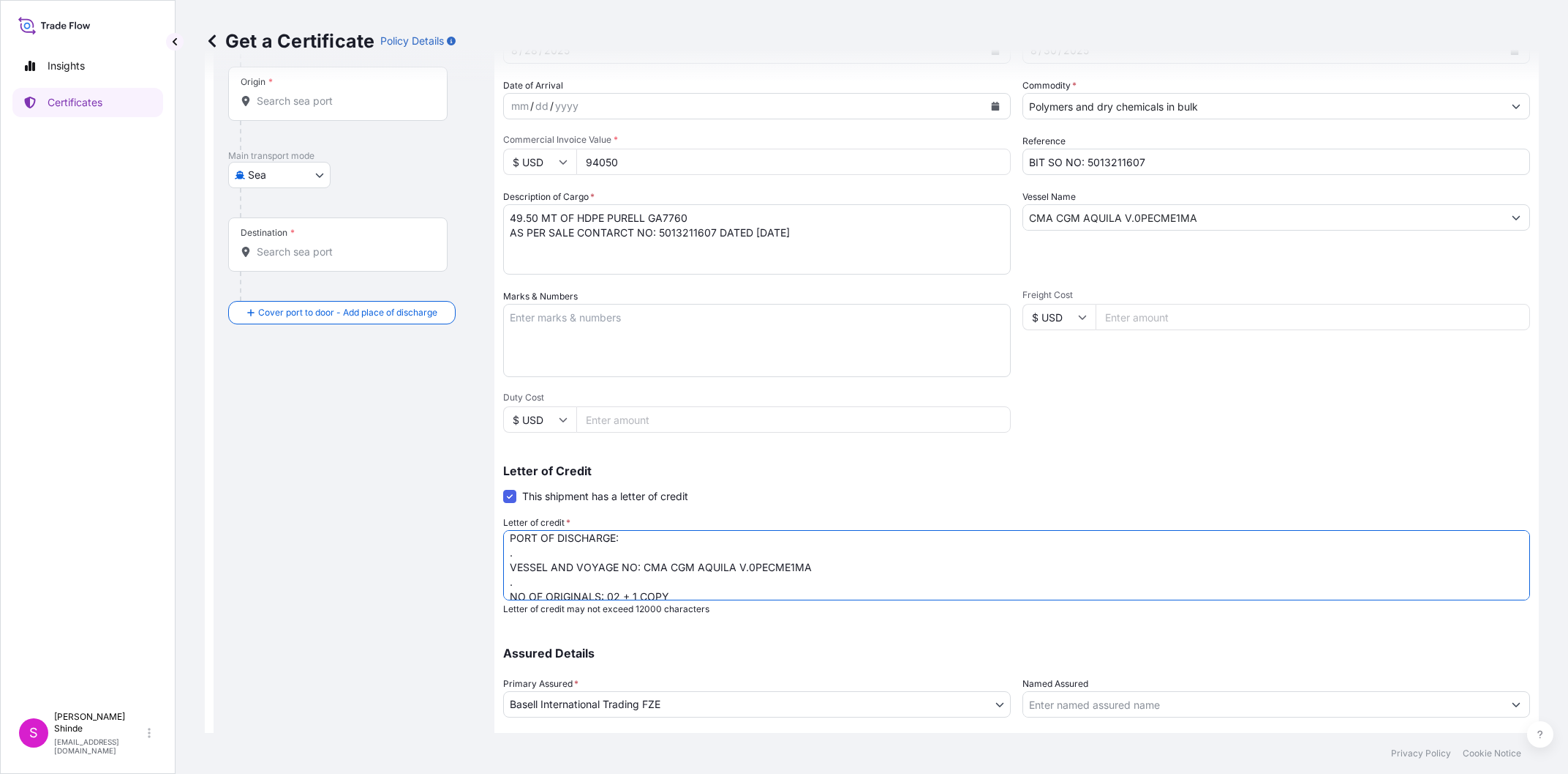
scroll to position [2, 0]
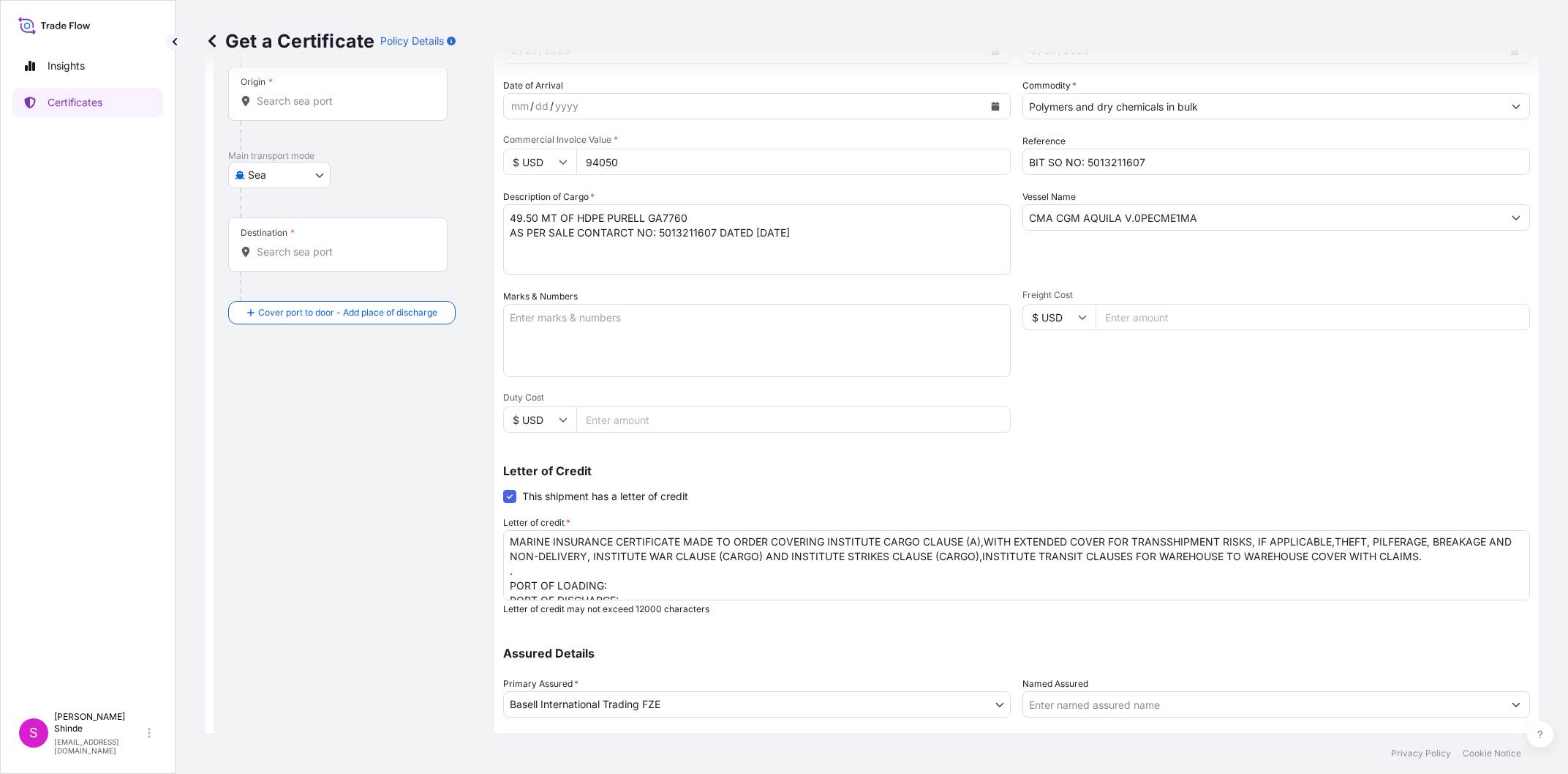
click at [626, 584] on textarea "MARINE INSURANCE CERTIFICATE MADE TO ORDER COVERING INSTITUTE CARGO CLAUSE (A),…" at bounding box center [1017, 565] width 1027 height 71
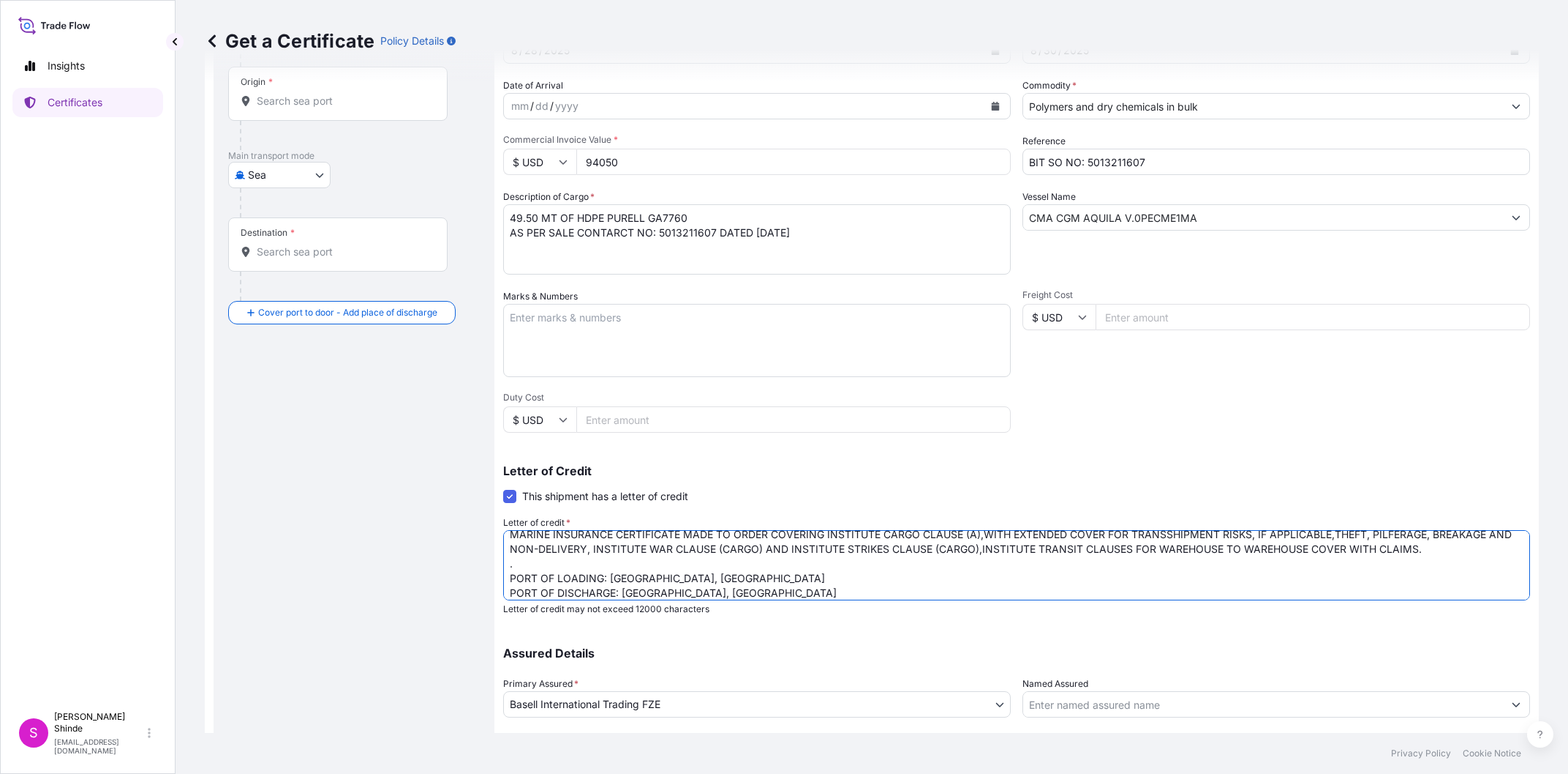
scroll to position [24, 0]
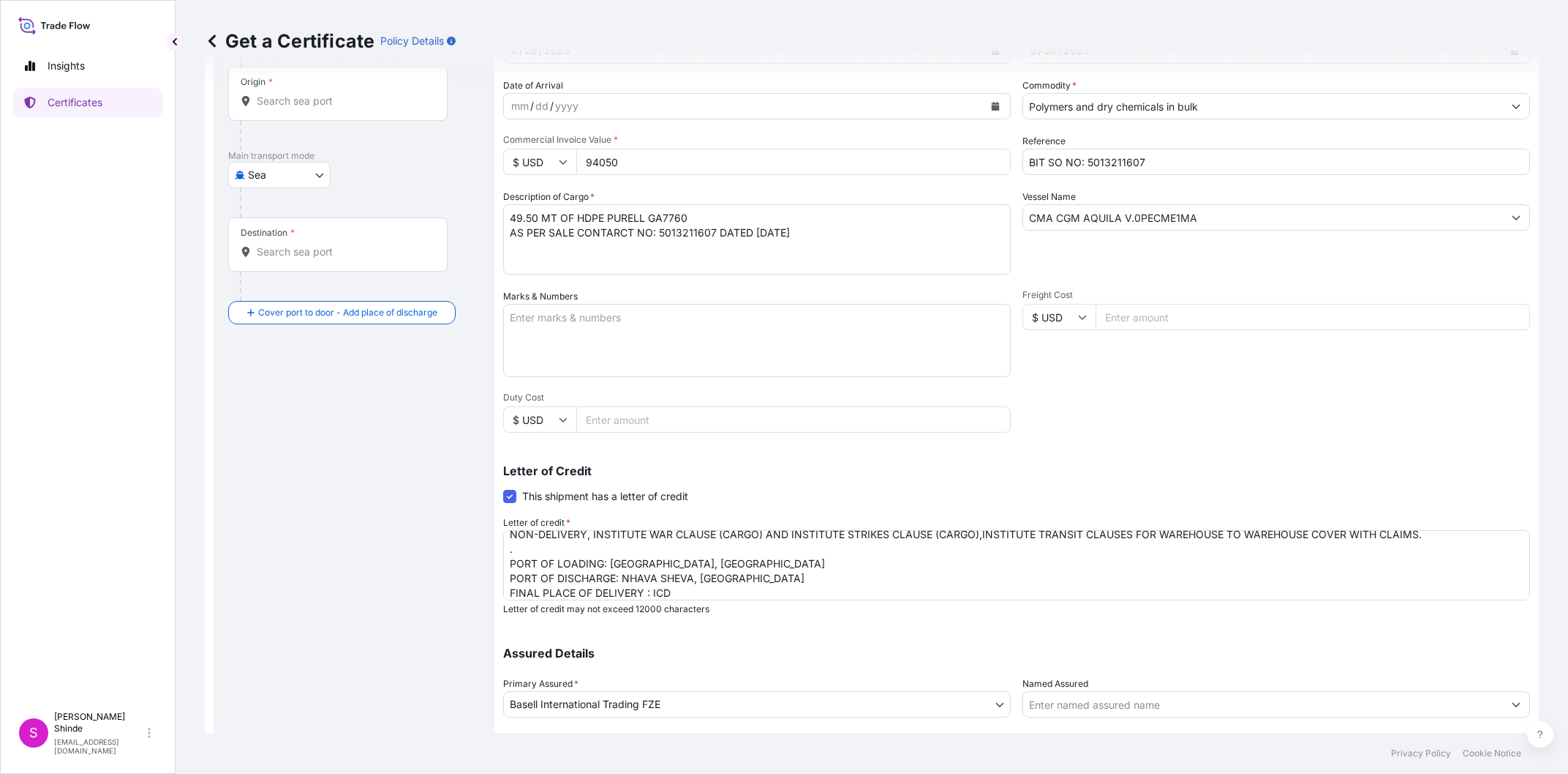
click at [706, 590] on textarea "MARINE INSURANCE CERTIFICATE MADE TO ORDER COVERING INSTITUTE CARGO CLAUSE (A),…" at bounding box center [1017, 565] width 1027 height 71
paste textarea "[GEOGRAPHIC_DATA]"
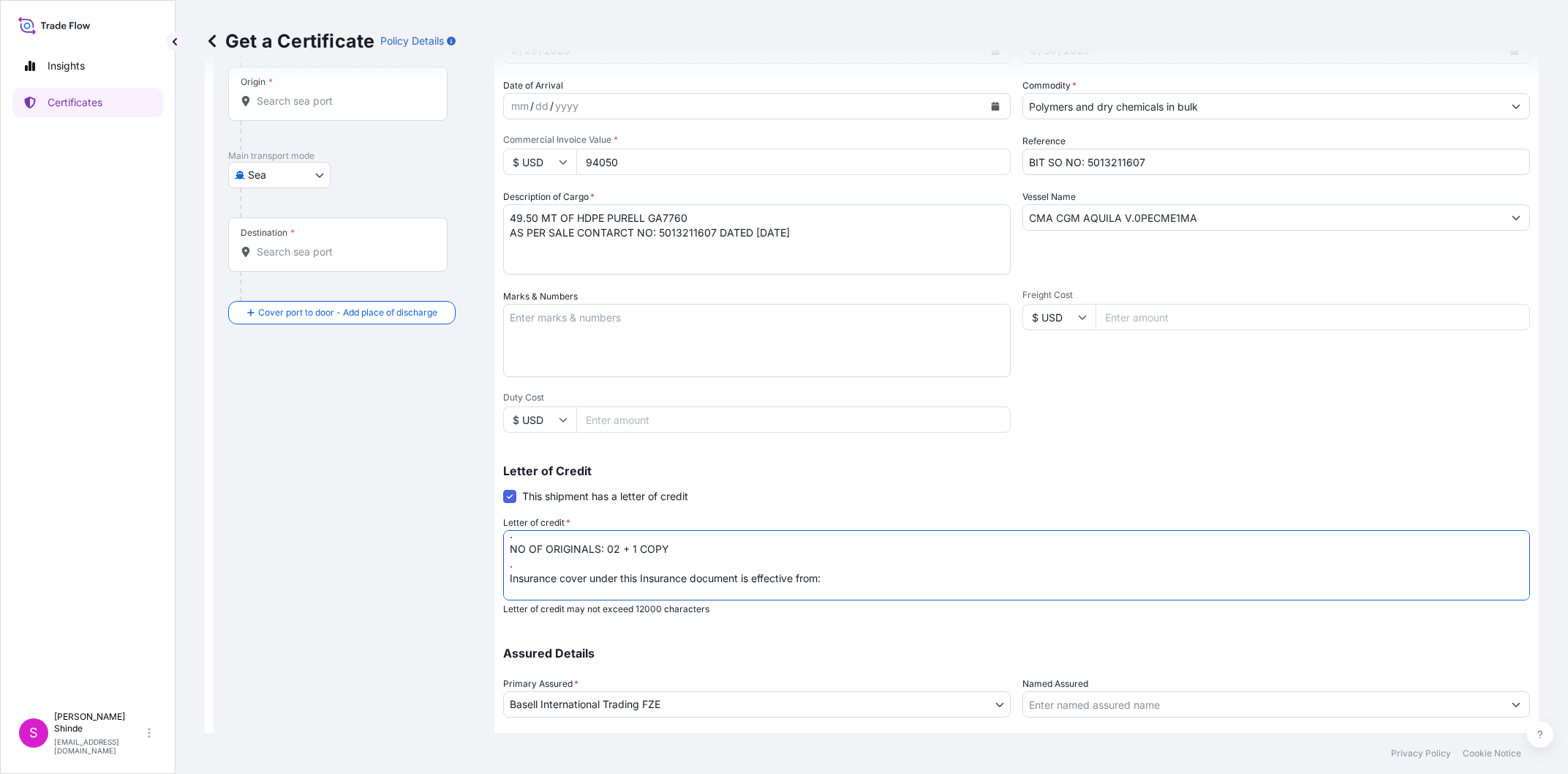
scroll to position [141, 0]
type textarea "MARINE INSURANCE CERTIFICATE MADE TO ORDER COVERING INSTITUTE CARGO CLAUSE (A),…"
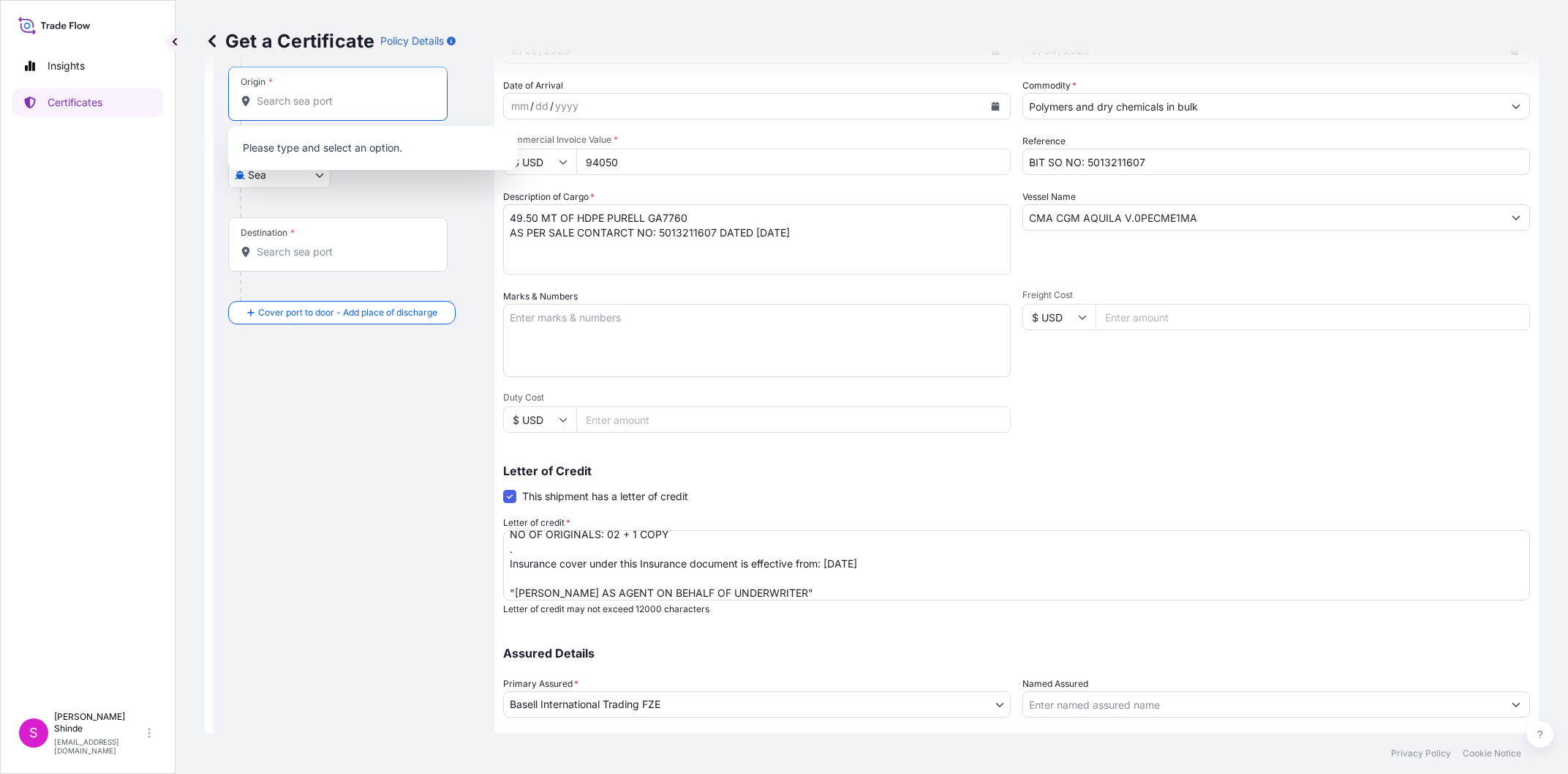
click at [309, 95] on input "Origin *" at bounding box center [343, 101] width 173 height 15
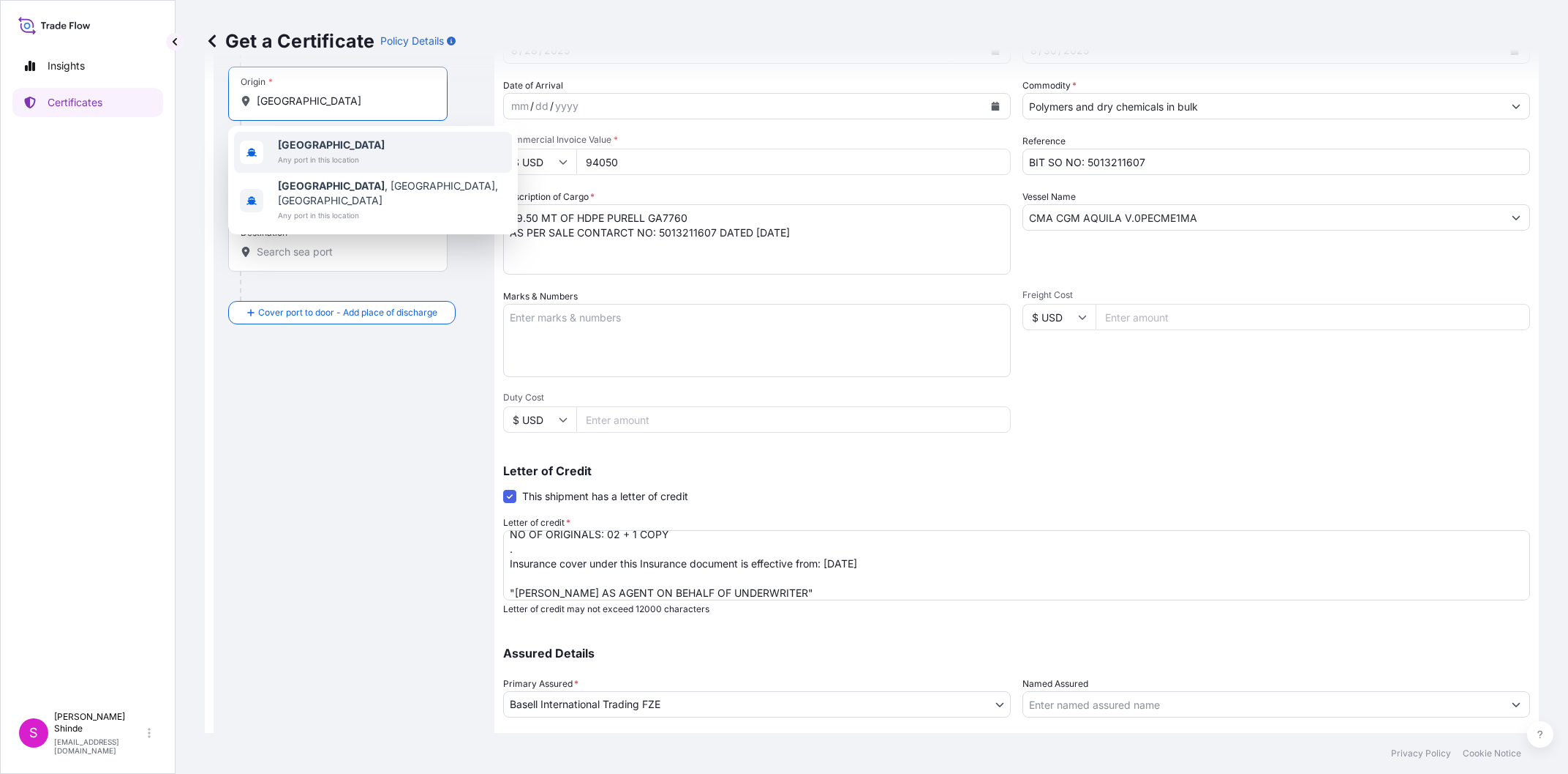
click at [328, 156] on span "Any port in this location" at bounding box center [331, 159] width 107 height 15
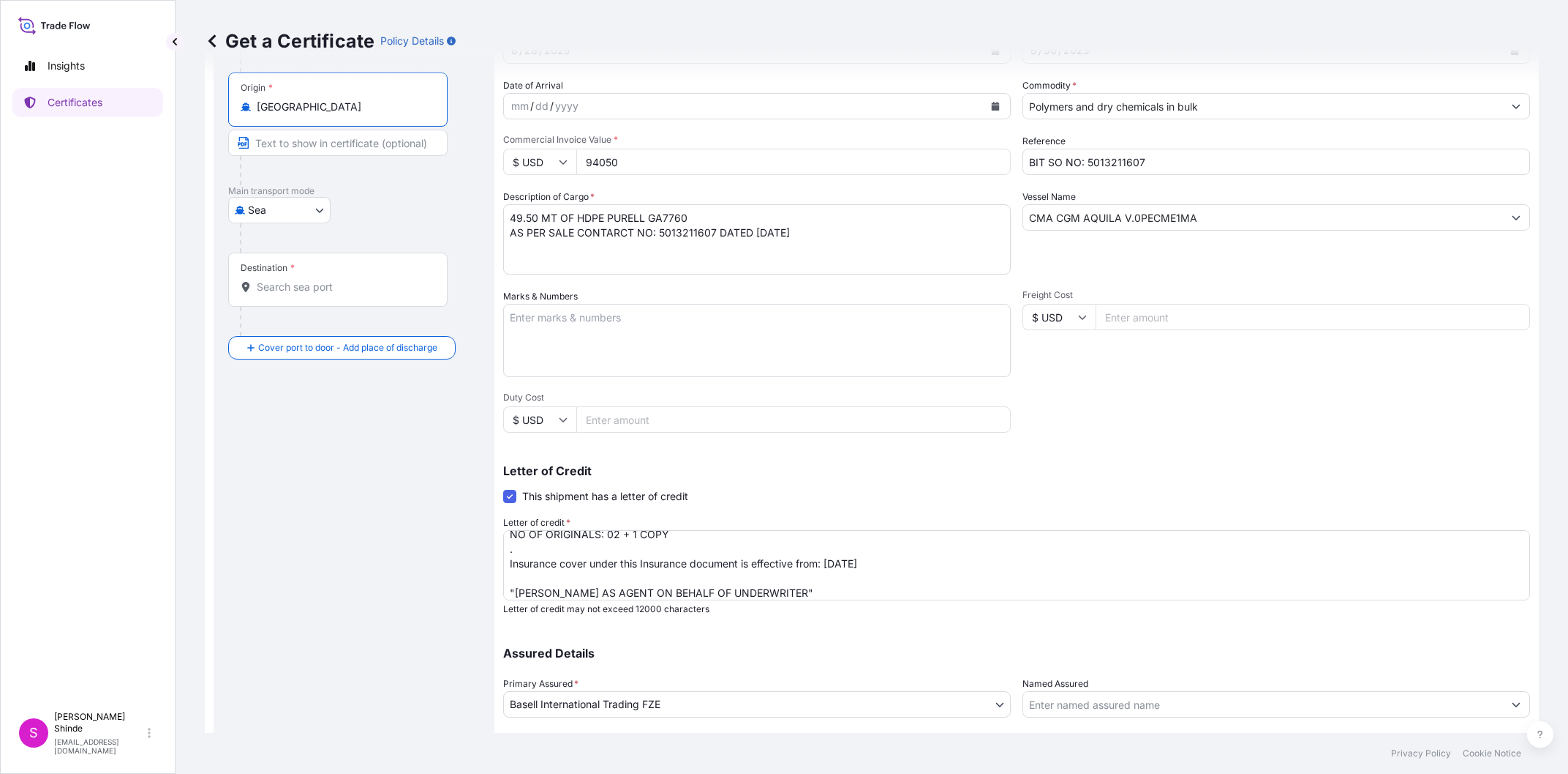
type input "[GEOGRAPHIC_DATA]"
click at [281, 291] on input "Destination *" at bounding box center [343, 287] width 173 height 15
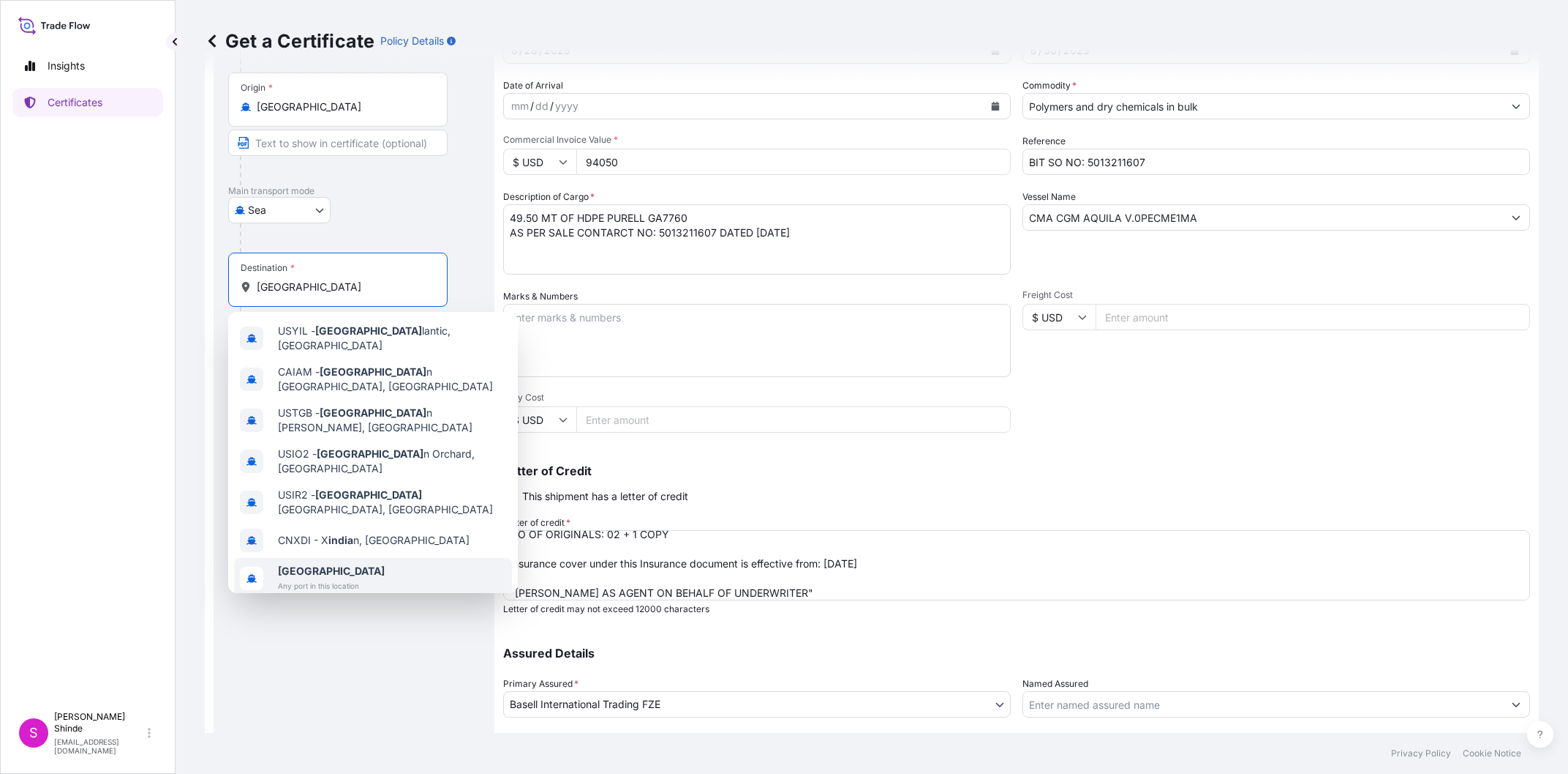
click at [307, 563] on span "[GEOGRAPHIC_DATA]" at bounding box center [331, 570] width 107 height 15
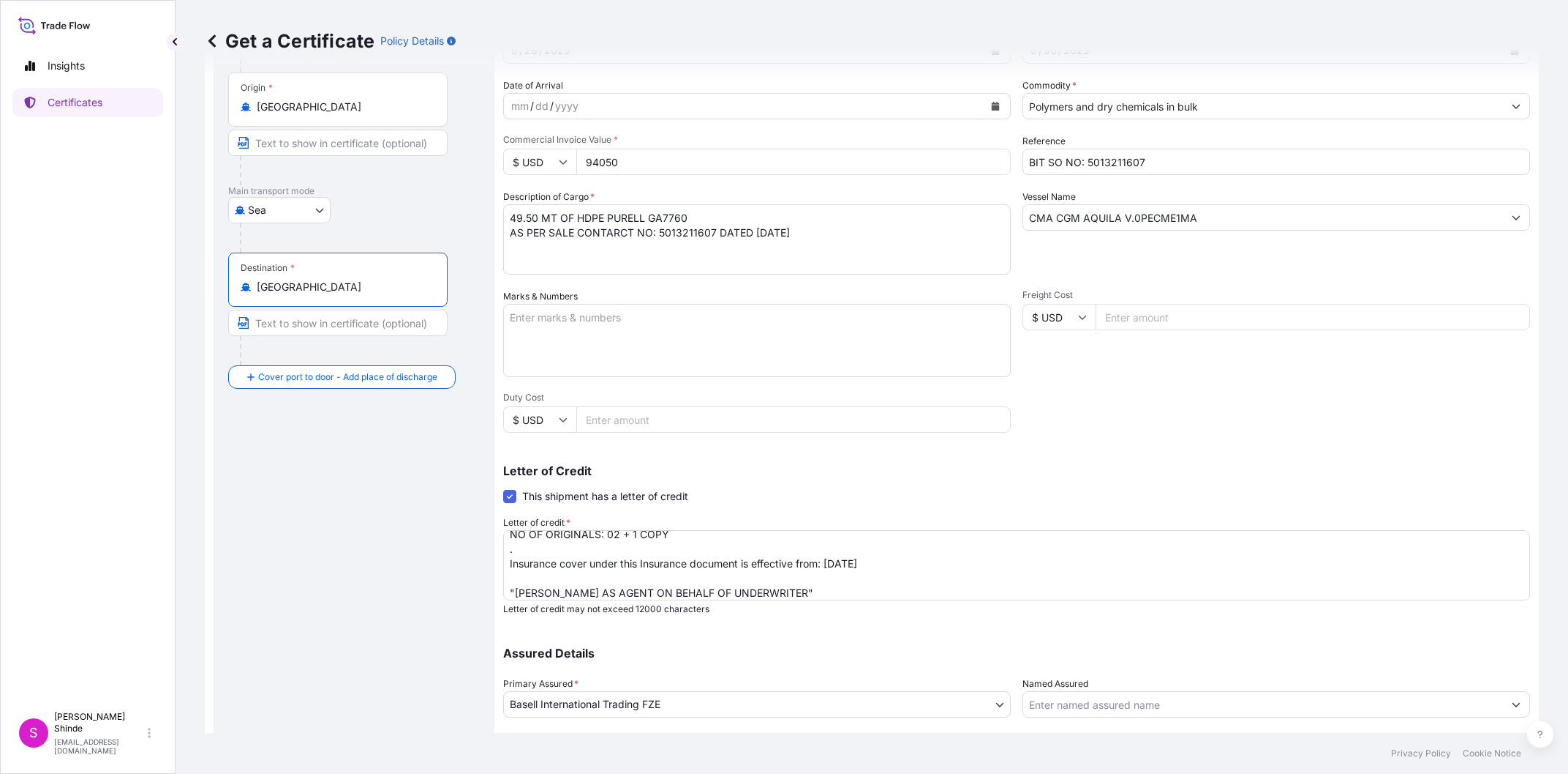
type input "[GEOGRAPHIC_DATA]"
click at [369, 611] on div "Route Details Reset Route Details Cover door to port - Add loading place Place …" at bounding box center [354, 391] width 252 height 820
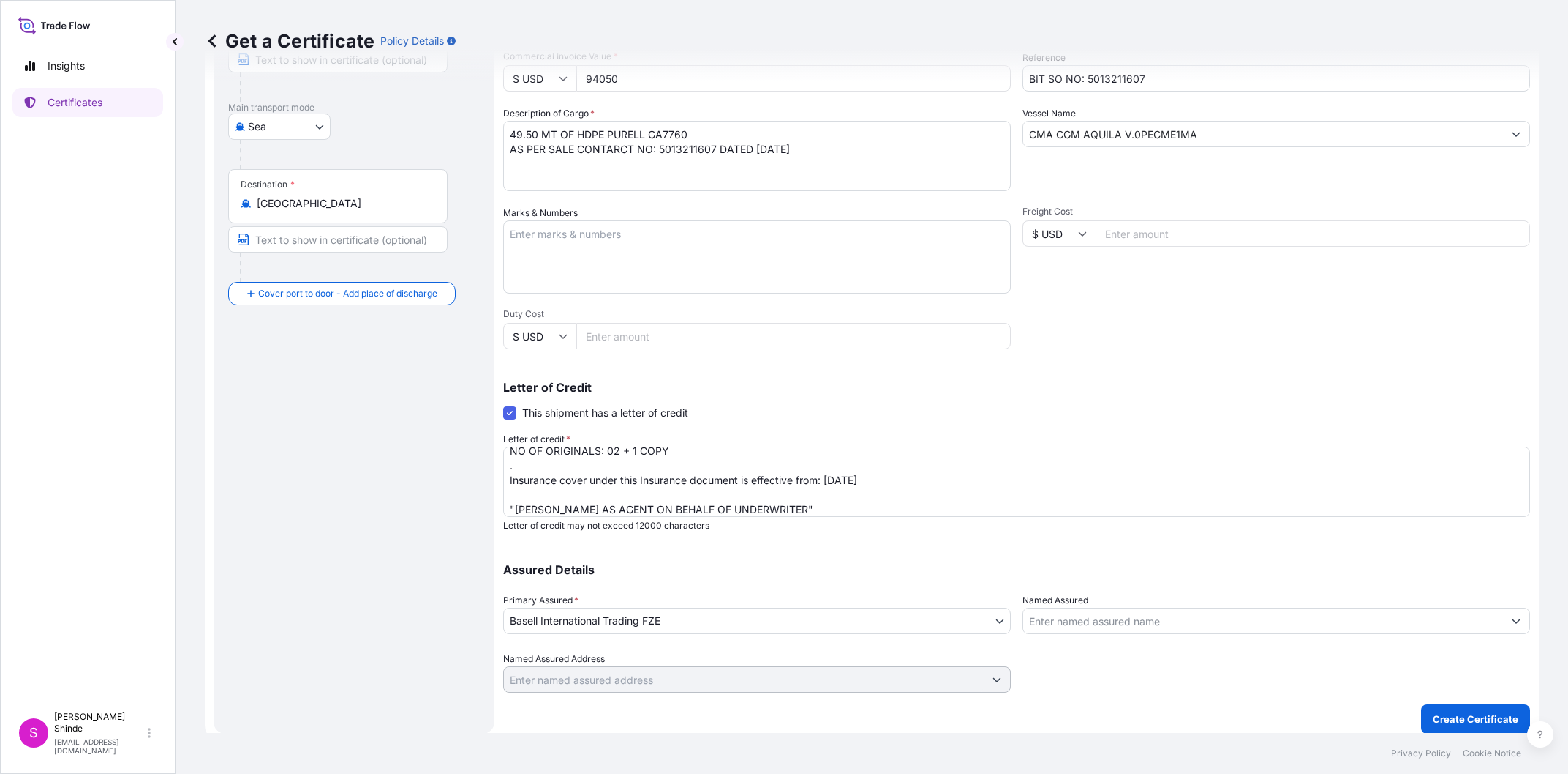
scroll to position [148, 0]
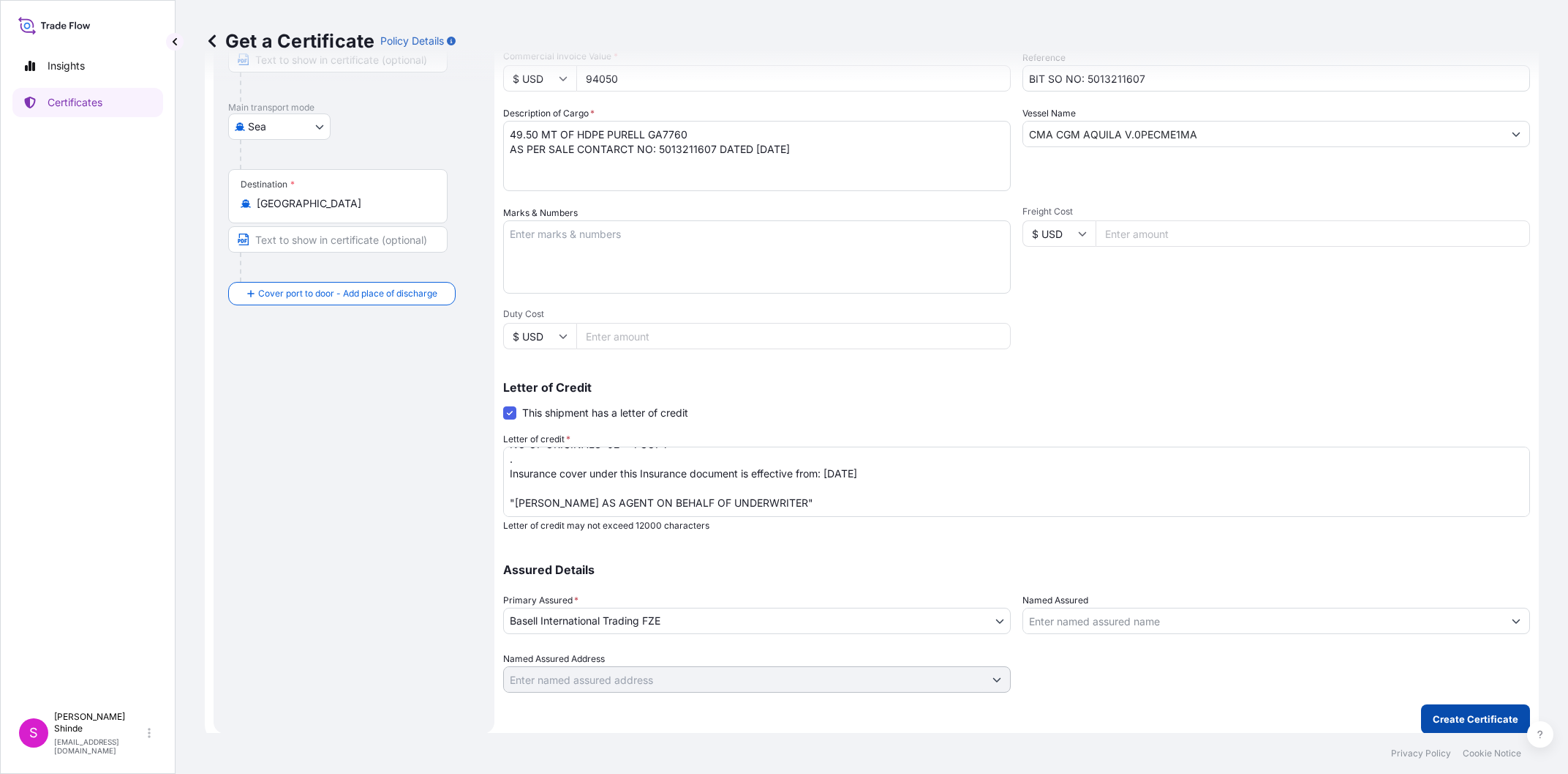
click at [1456, 728] on button "Create Certificate" at bounding box center [1476, 719] width 109 height 29
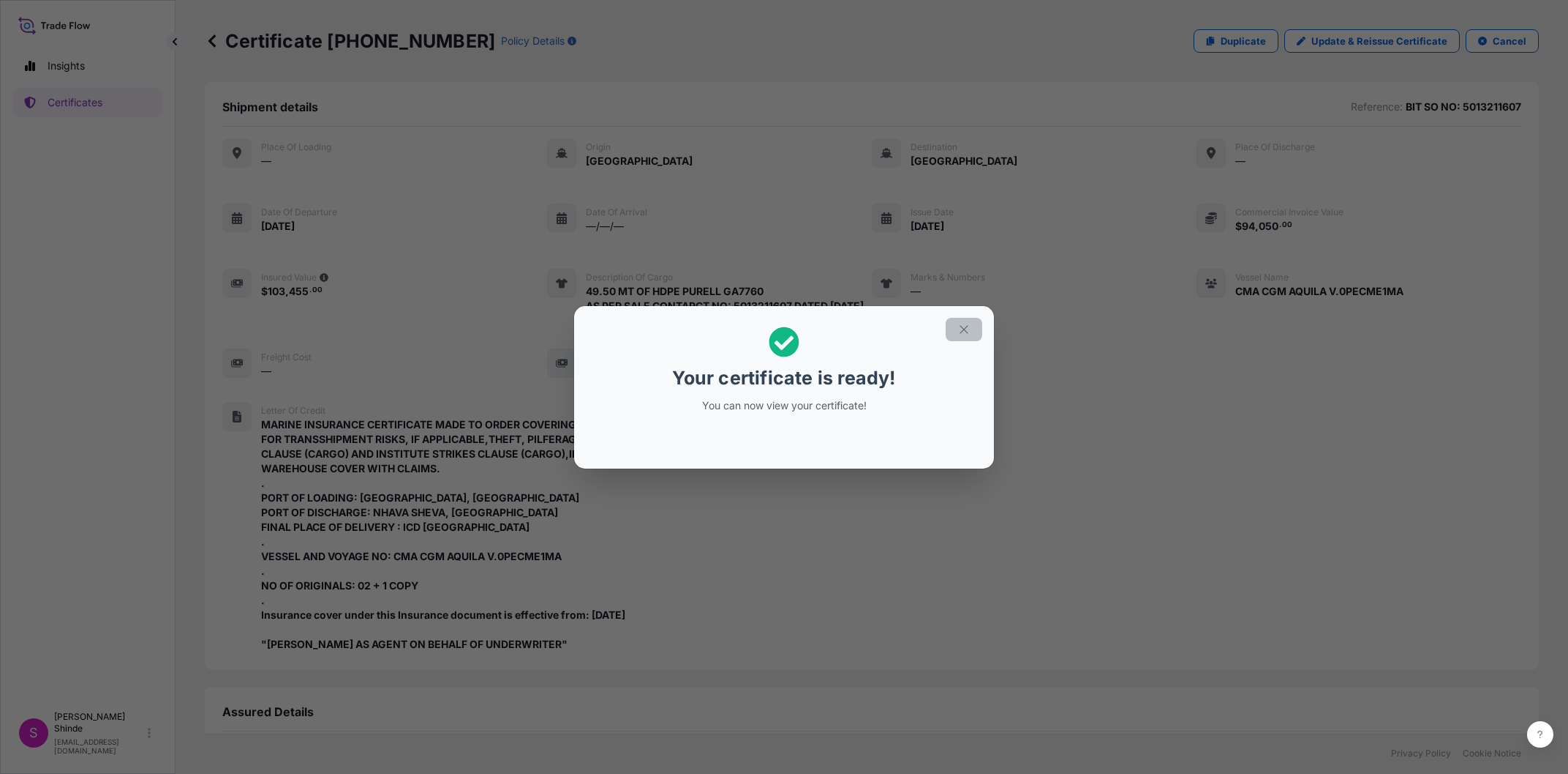
click at [966, 332] on icon "button" at bounding box center [964, 329] width 13 height 13
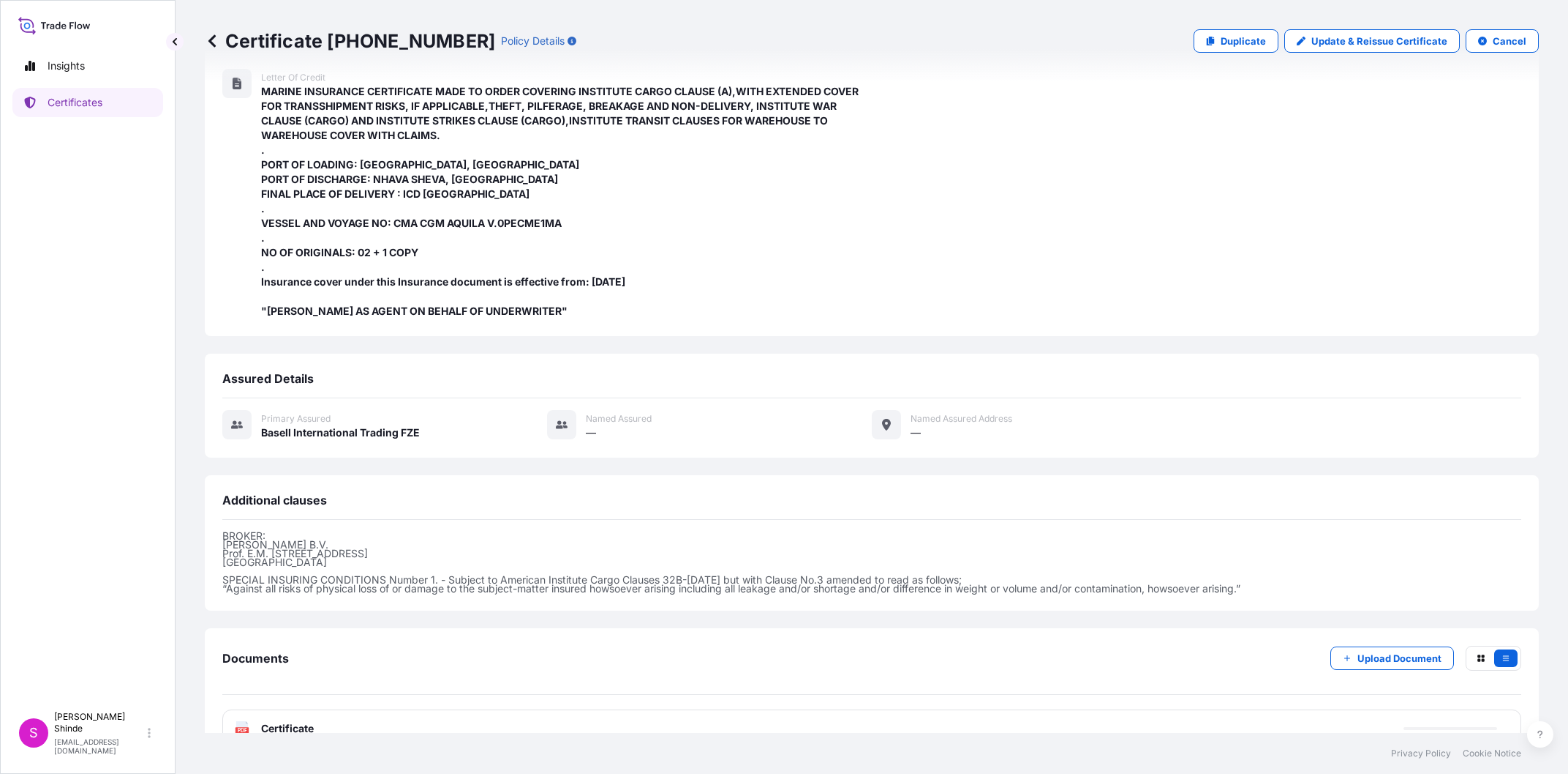
scroll to position [381, 0]
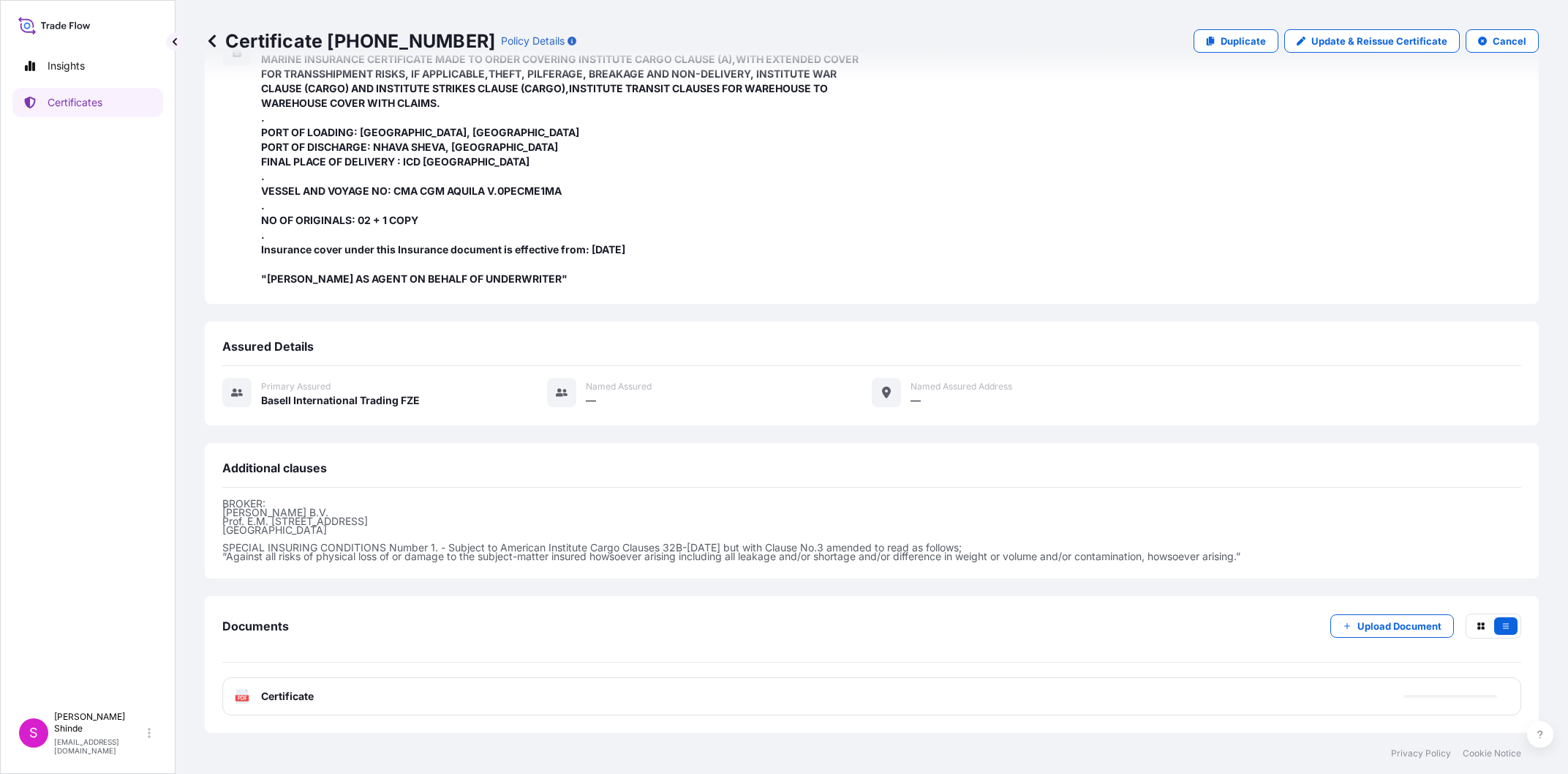
click at [395, 701] on div "PDF Certificate" at bounding box center [872, 696] width 1299 height 38
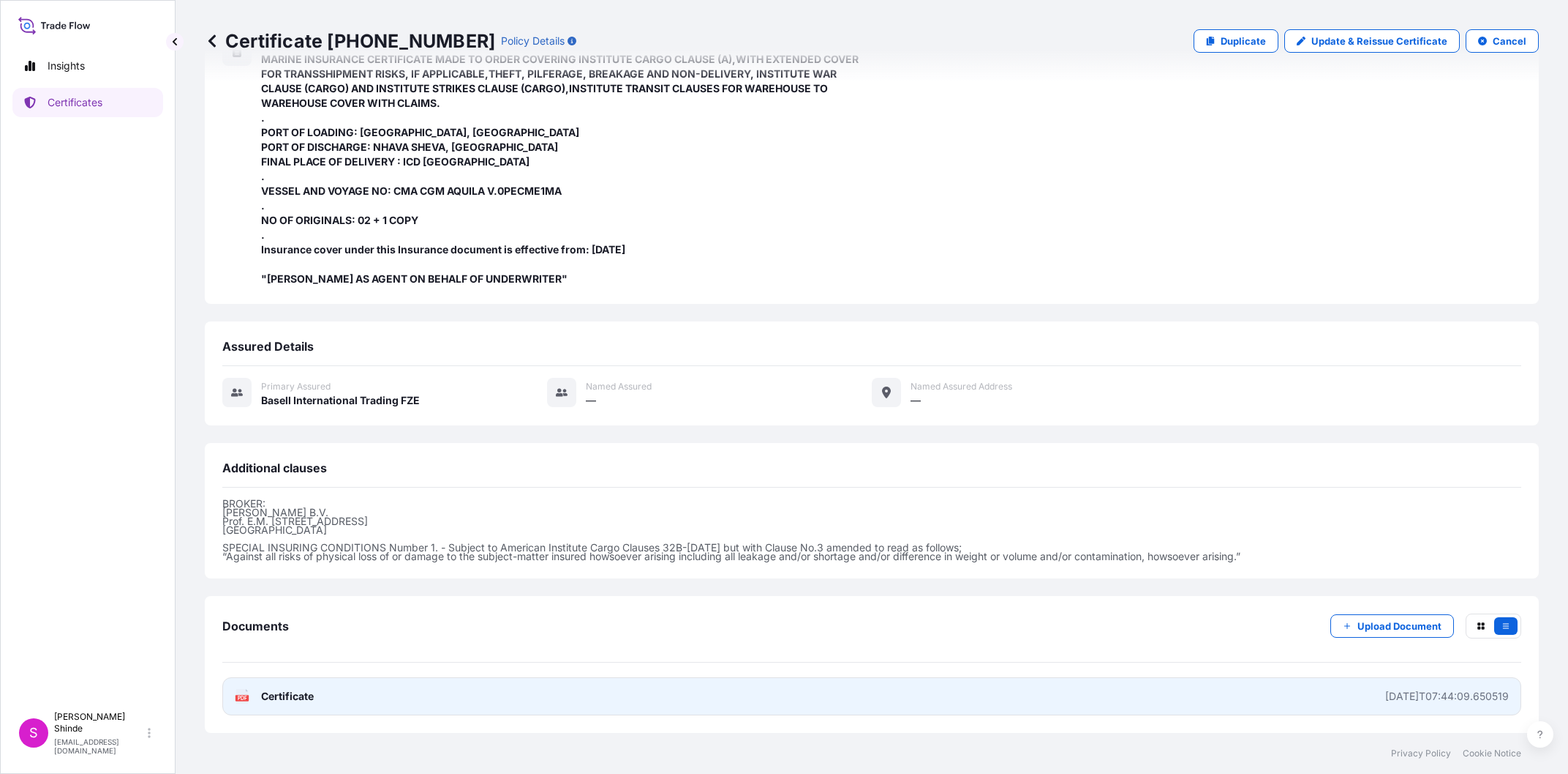
click at [276, 700] on span "Certificate" at bounding box center [287, 696] width 53 height 15
